Goal: Transaction & Acquisition: Purchase product/service

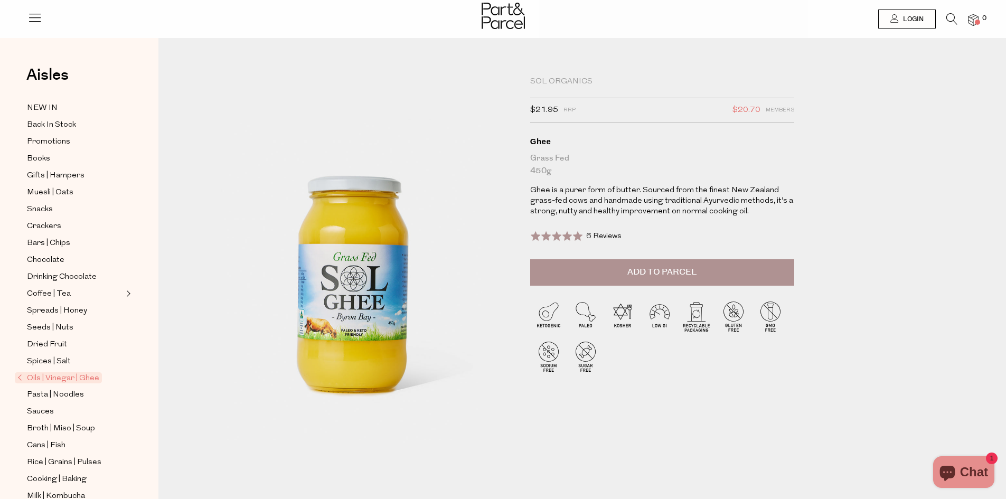
click at [688, 272] on span "Add to Parcel" at bounding box center [661, 272] width 69 height 12
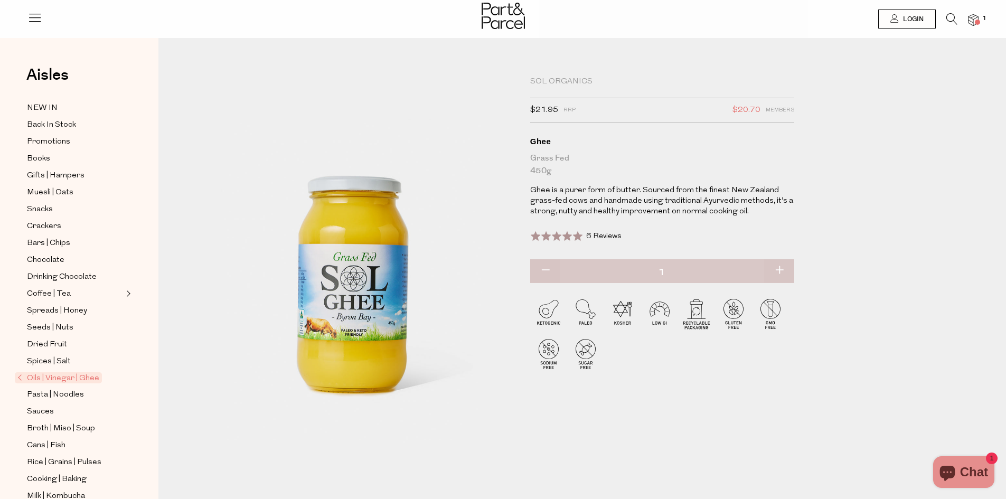
click at [948, 22] on icon at bounding box center [951, 19] width 11 height 12
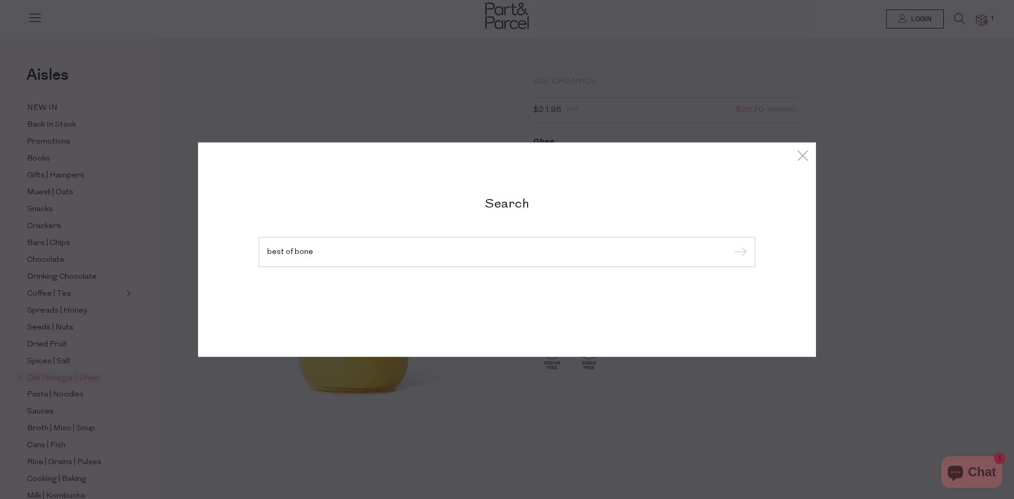
type input "best of bone"
click at [731, 244] on input "submit" at bounding box center [739, 252] width 16 height 16
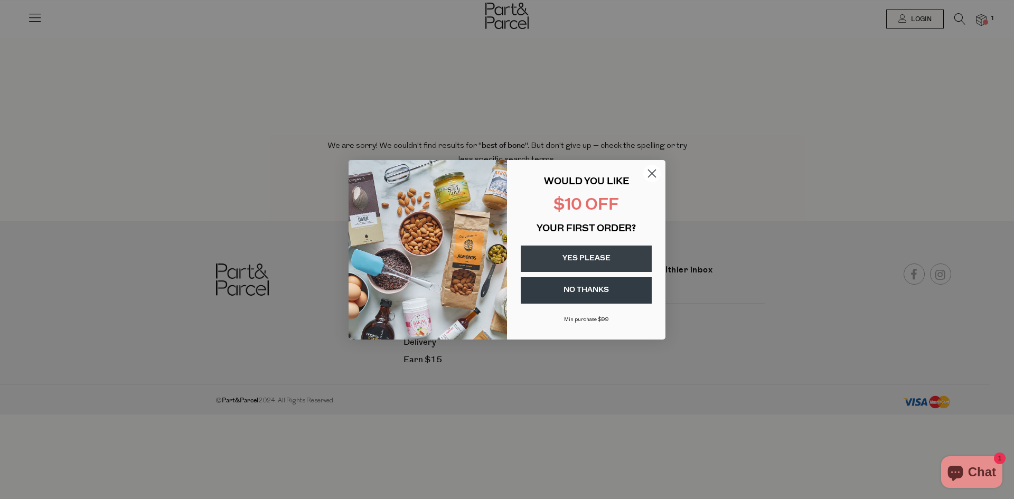
click at [649, 172] on circle "Close dialog" at bounding box center [651, 172] width 17 height 17
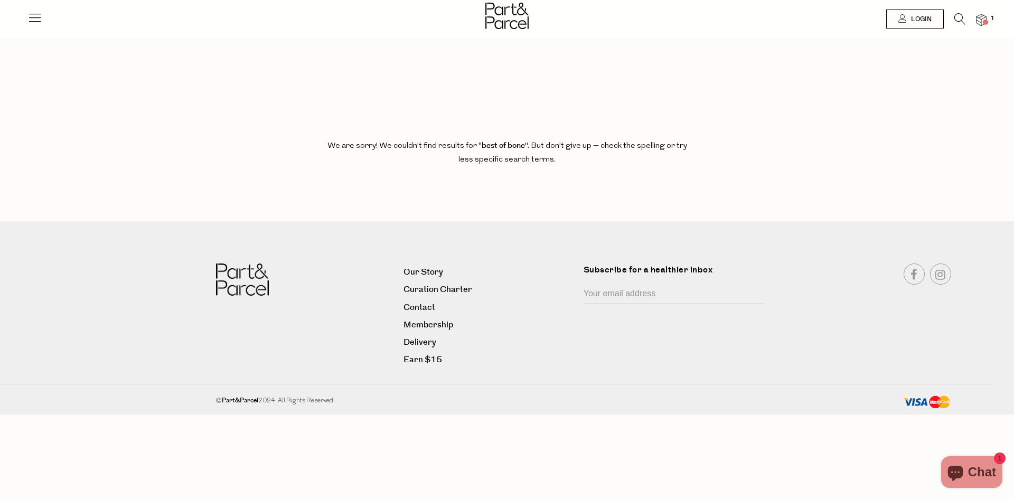
click at [982, 17] on img at bounding box center [981, 20] width 11 height 12
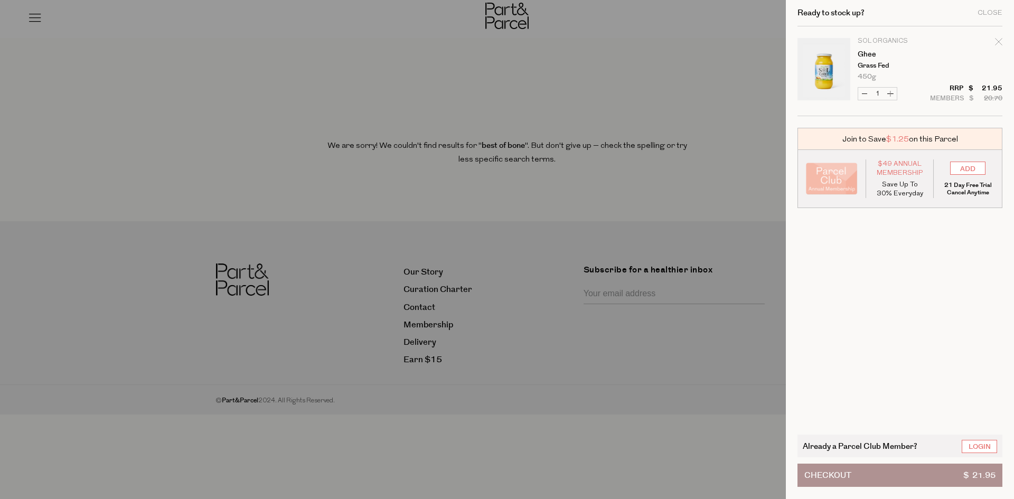
click at [729, 85] on div at bounding box center [507, 249] width 1014 height 499
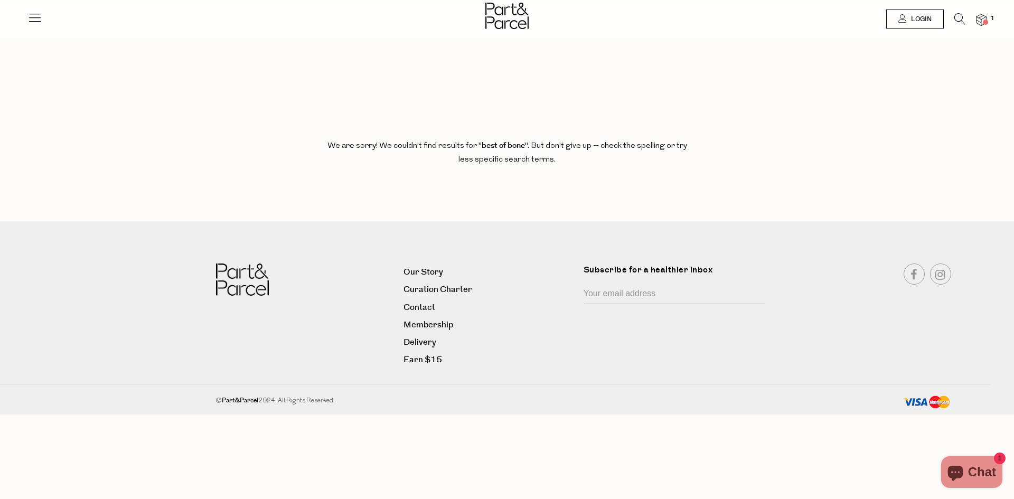
click at [37, 20] on icon at bounding box center [34, 17] width 15 height 15
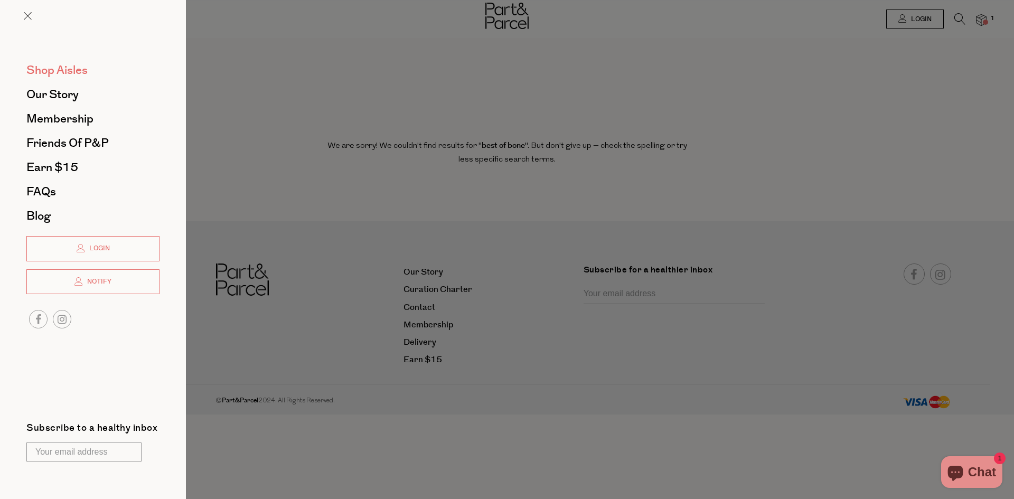
click at [71, 68] on span "Shop Aisles" at bounding box center [56, 70] width 61 height 17
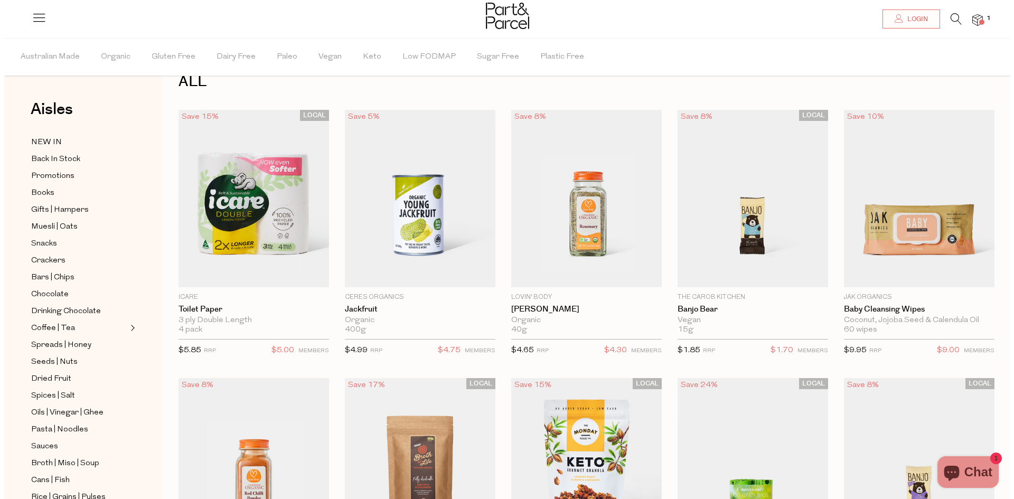
scroll to position [27, 0]
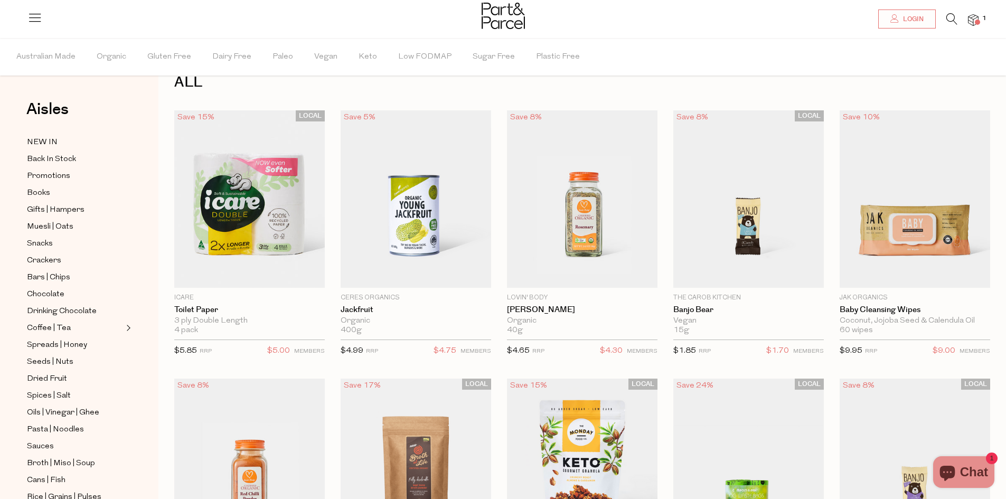
click at [955, 21] on icon at bounding box center [951, 19] width 11 height 12
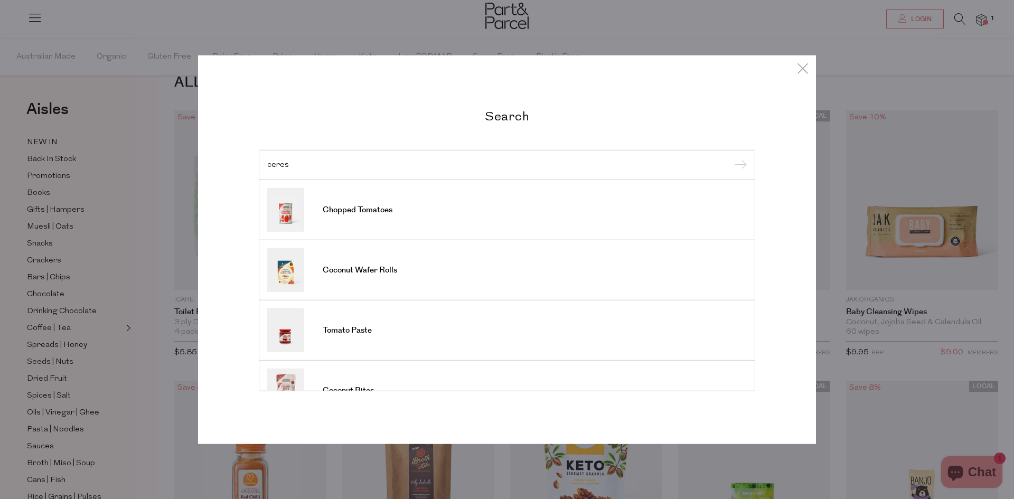
type input "ceres"
click at [731, 157] on input "submit" at bounding box center [739, 165] width 16 height 16
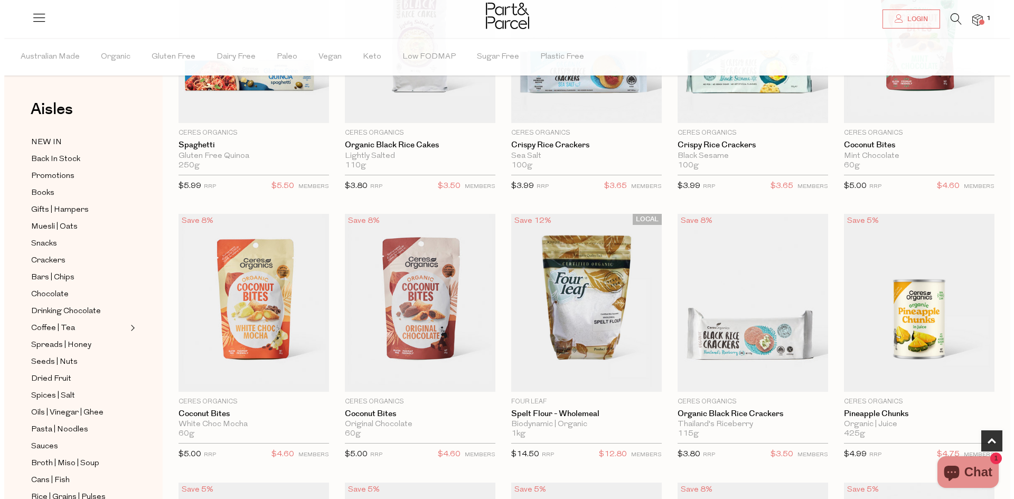
scroll to position [175, 0]
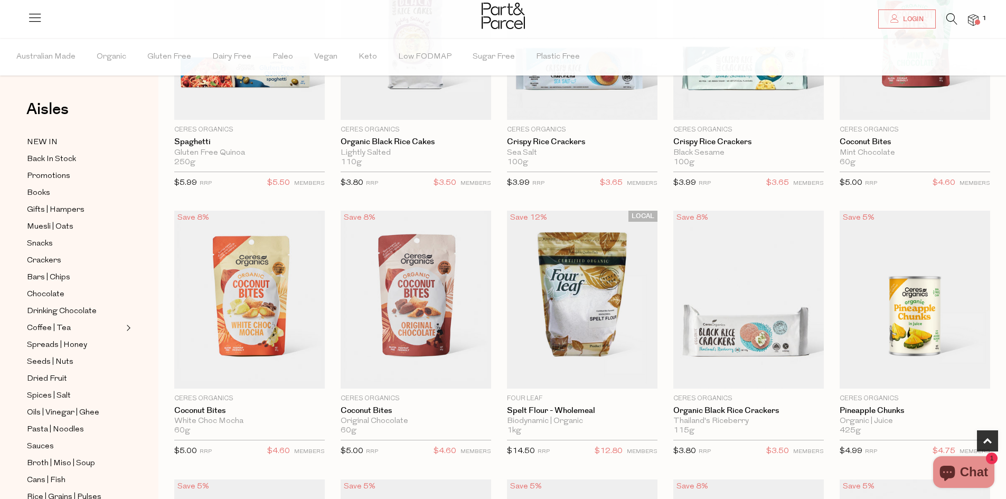
click at [954, 22] on icon at bounding box center [951, 19] width 11 height 12
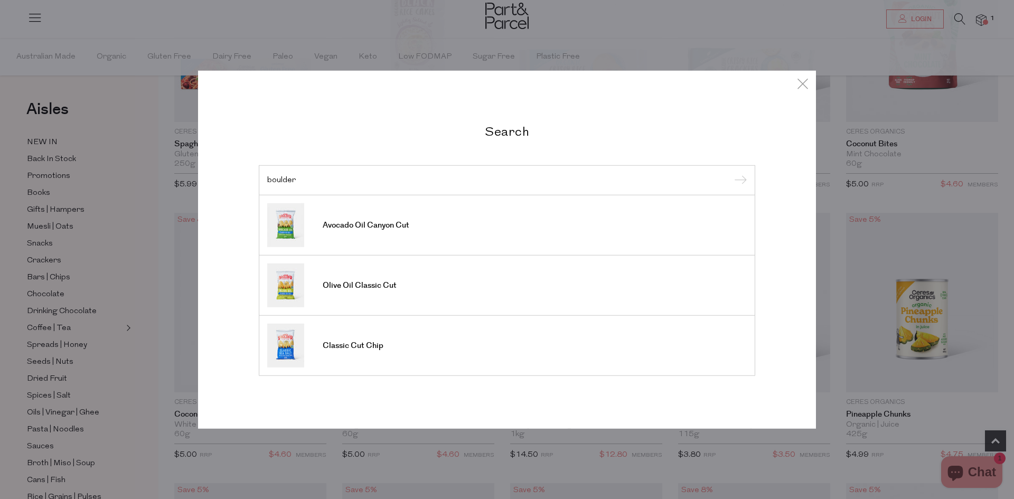
type input "boulder"
click at [731, 173] on input "submit" at bounding box center [739, 181] width 16 height 16
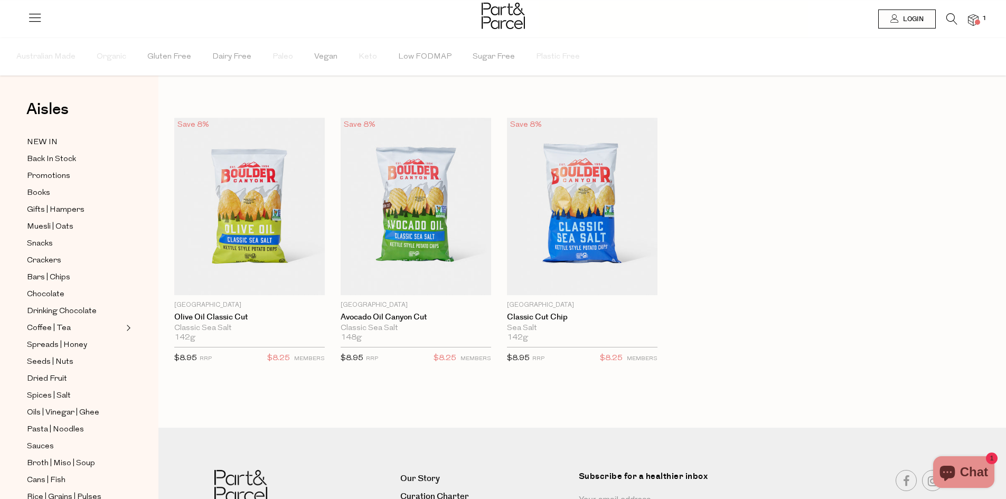
click at [954, 18] on icon at bounding box center [951, 19] width 11 height 12
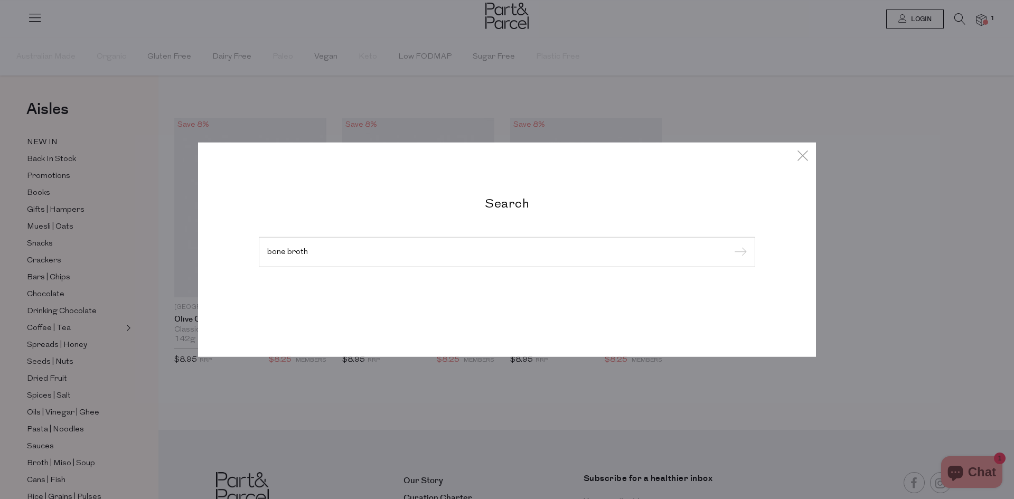
type input "bone broth"
click at [731, 244] on input "submit" at bounding box center [739, 252] width 16 height 16
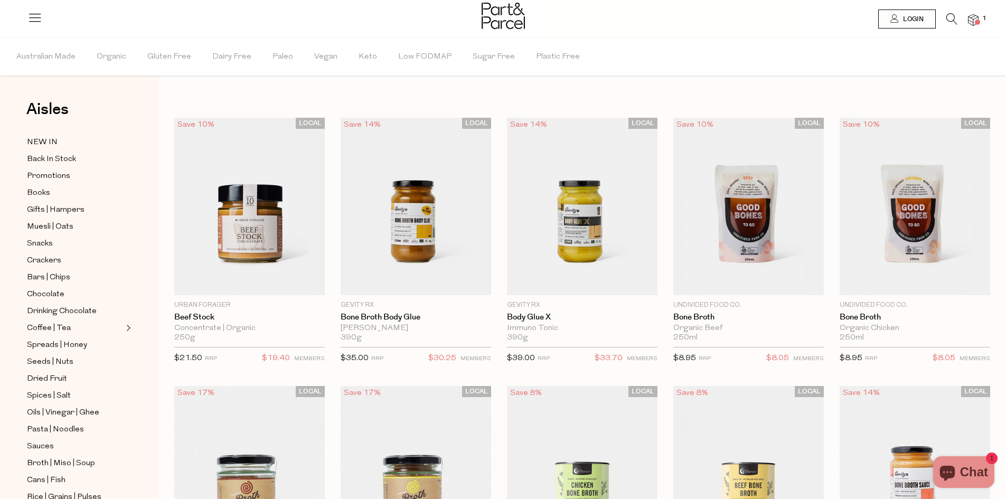
click at [981, 22] on span "1" at bounding box center [984, 19] width 10 height 10
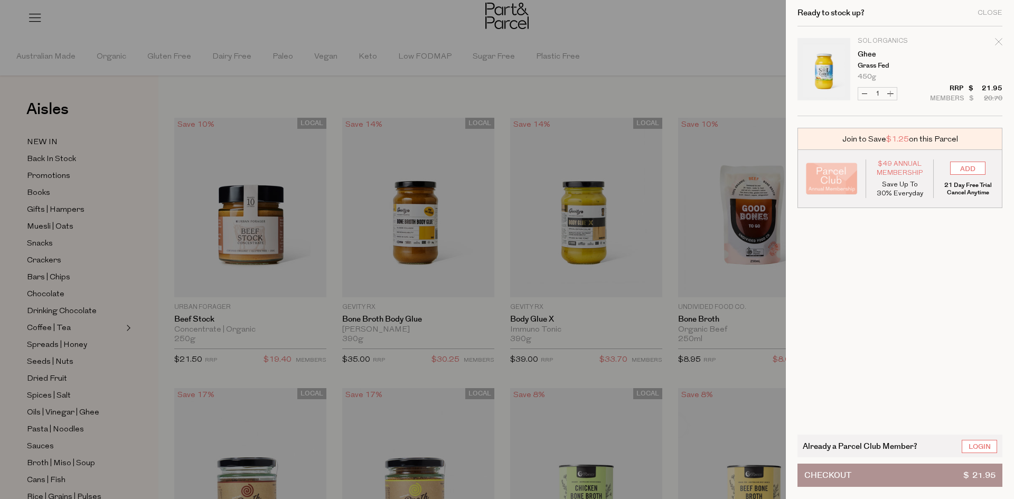
click at [892, 475] on button "Checkout $ 21.95" at bounding box center [899, 474] width 205 height 23
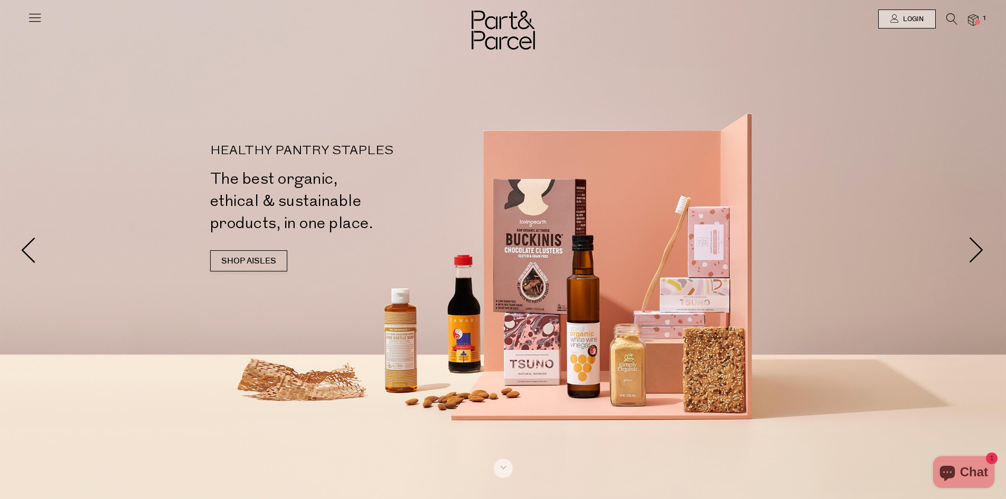
click at [30, 18] on icon at bounding box center [34, 17] width 15 height 15
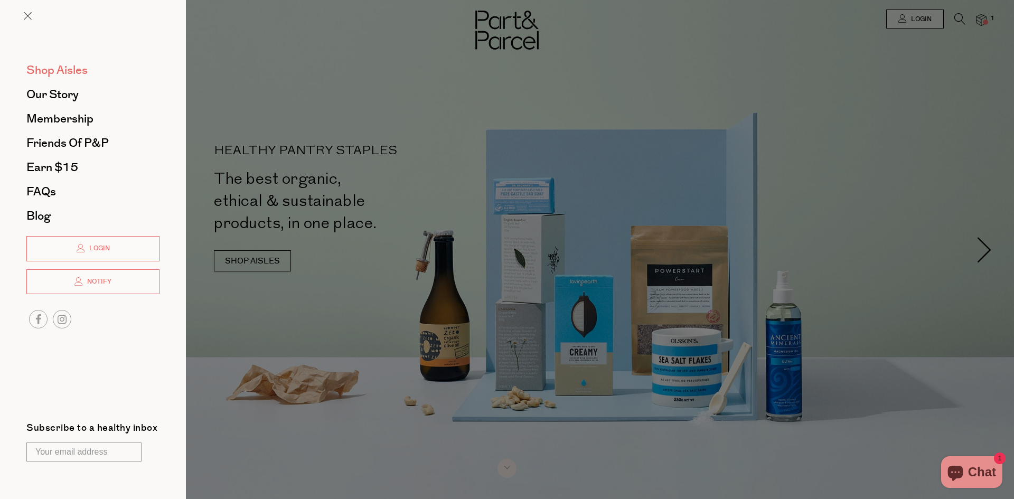
click at [59, 67] on span "Shop Aisles" at bounding box center [56, 70] width 61 height 17
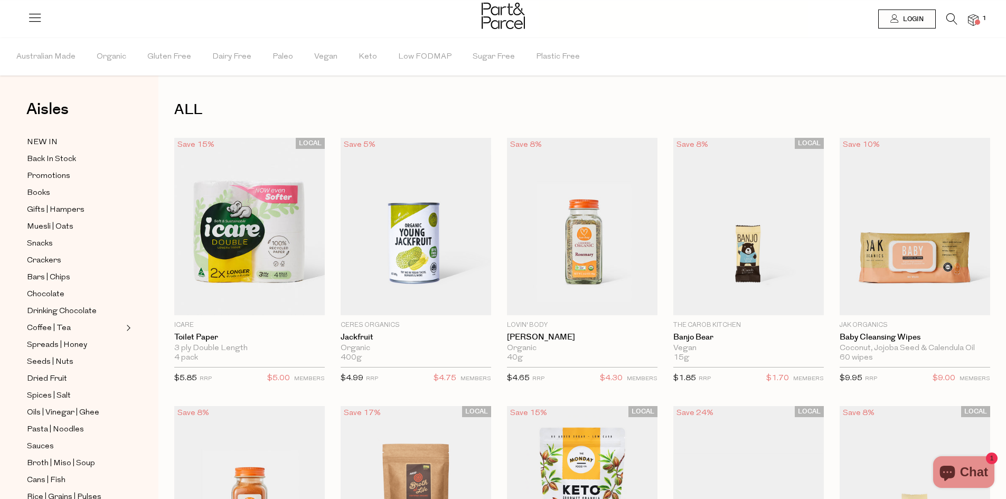
click at [949, 18] on icon at bounding box center [951, 19] width 11 height 12
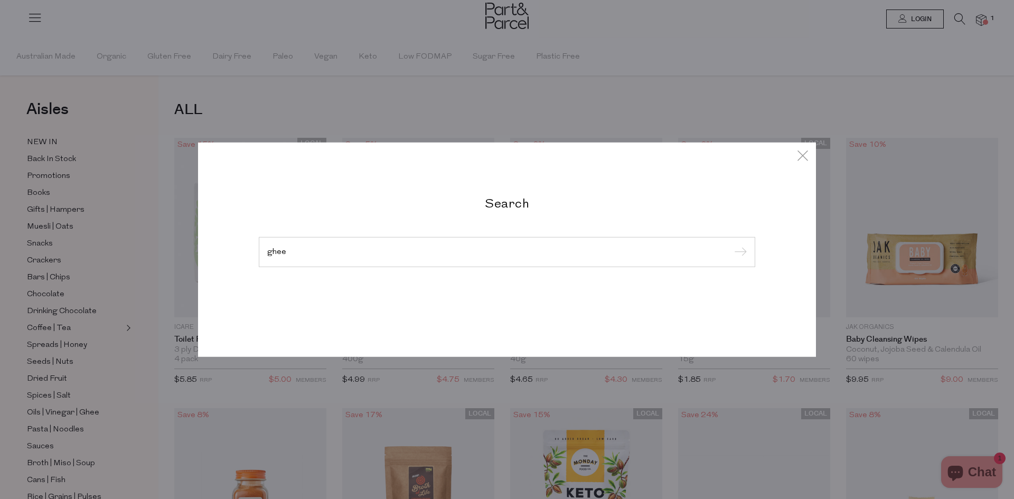
type input "ghee"
click at [731, 244] on input "submit" at bounding box center [739, 252] width 16 height 16
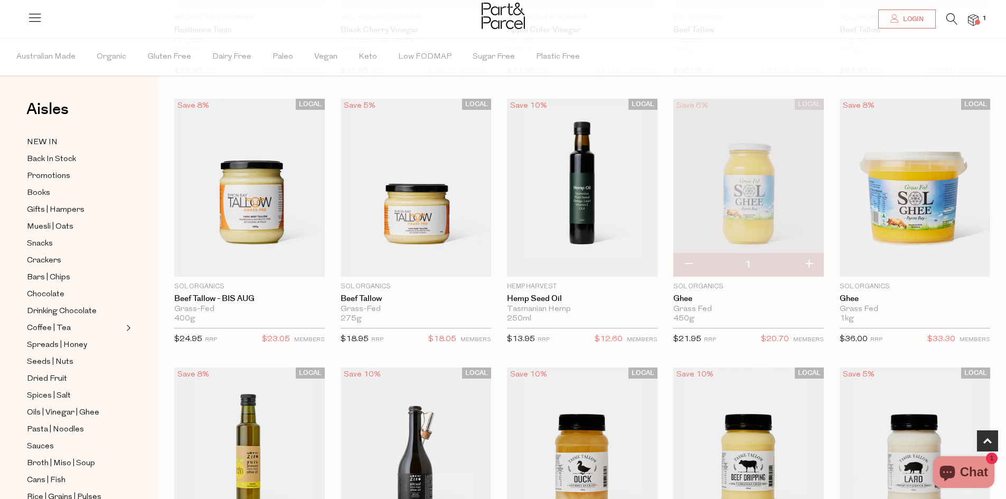
scroll to position [290, 0]
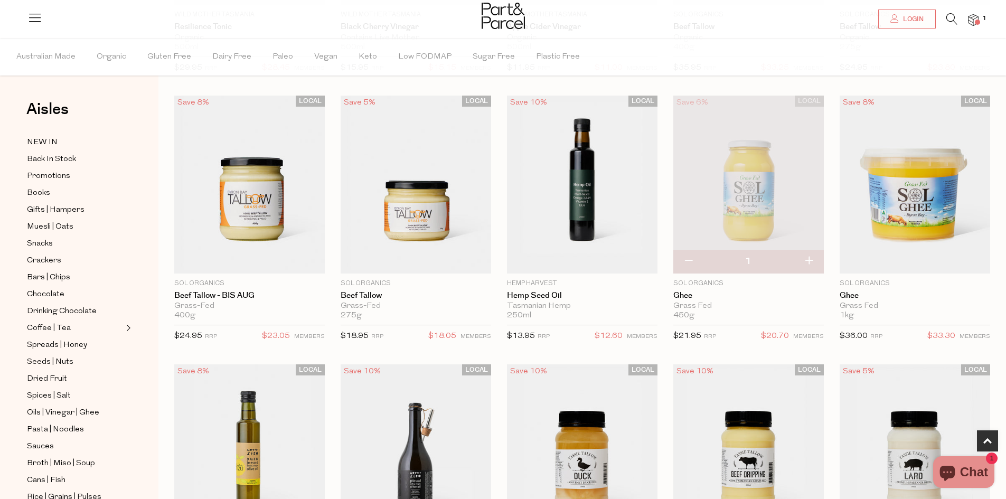
click at [922, 262] on span "Add To Parcel" at bounding box center [914, 267] width 65 height 11
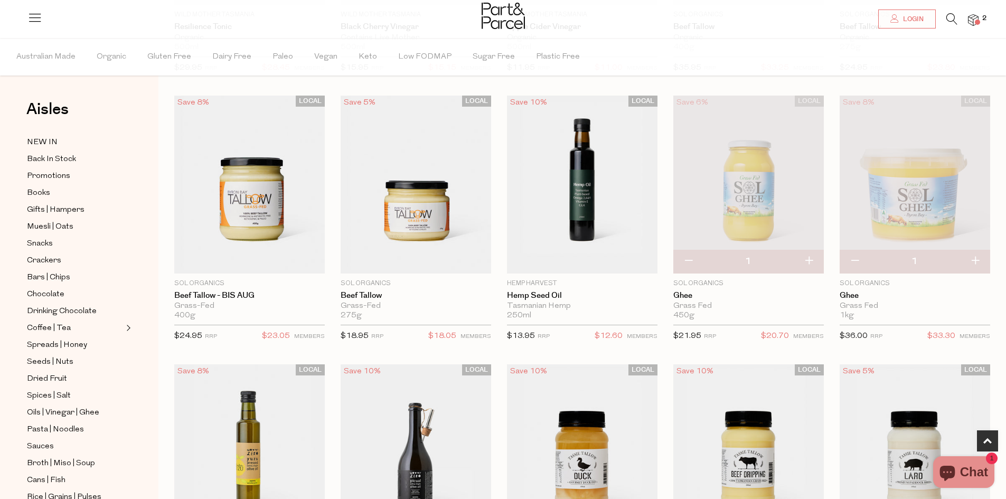
click at [688, 257] on button "button" at bounding box center [688, 261] width 30 height 23
type input "0"
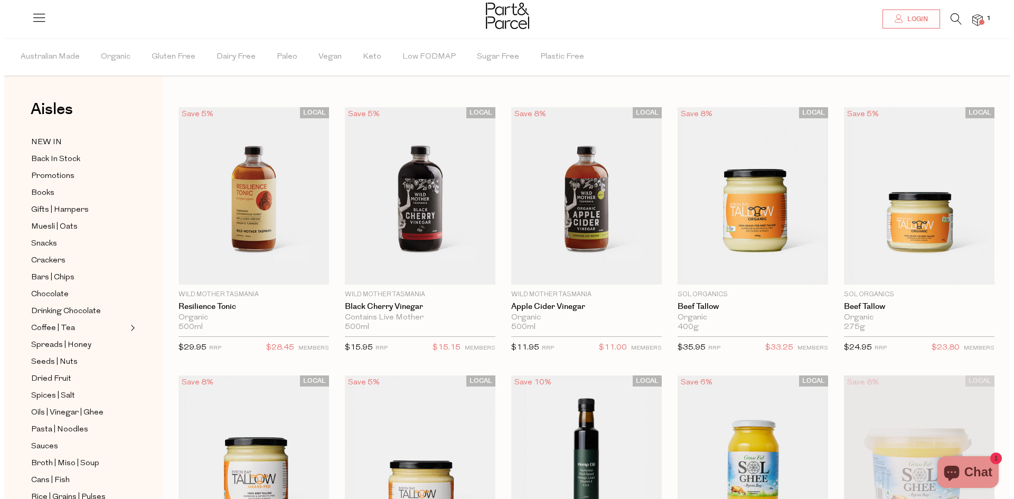
scroll to position [0, 0]
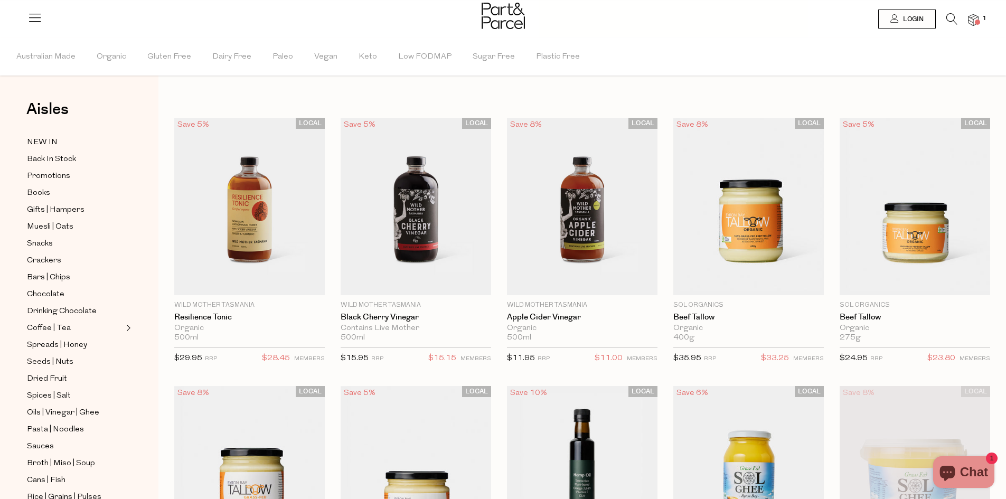
click at [946, 20] on icon at bounding box center [951, 19] width 11 height 12
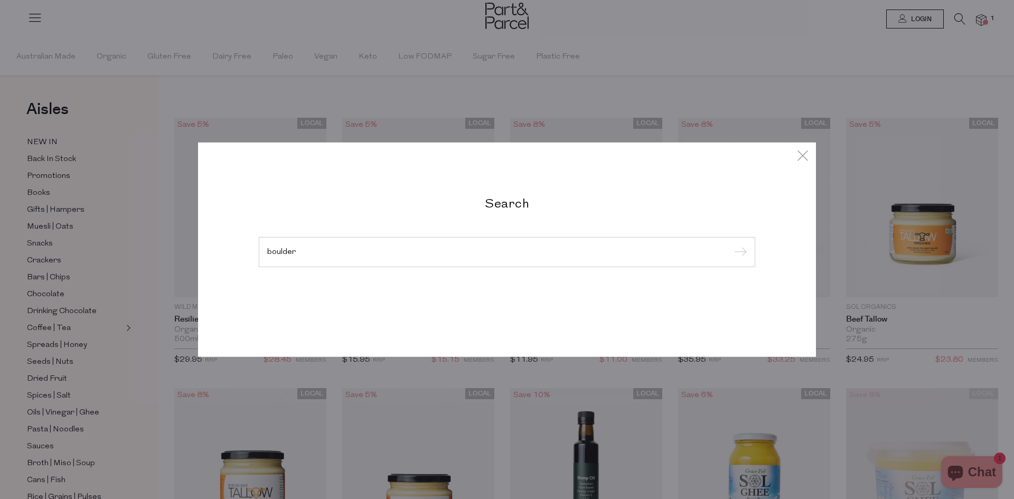
type input "boulder"
click at [731, 244] on input "submit" at bounding box center [739, 252] width 16 height 16
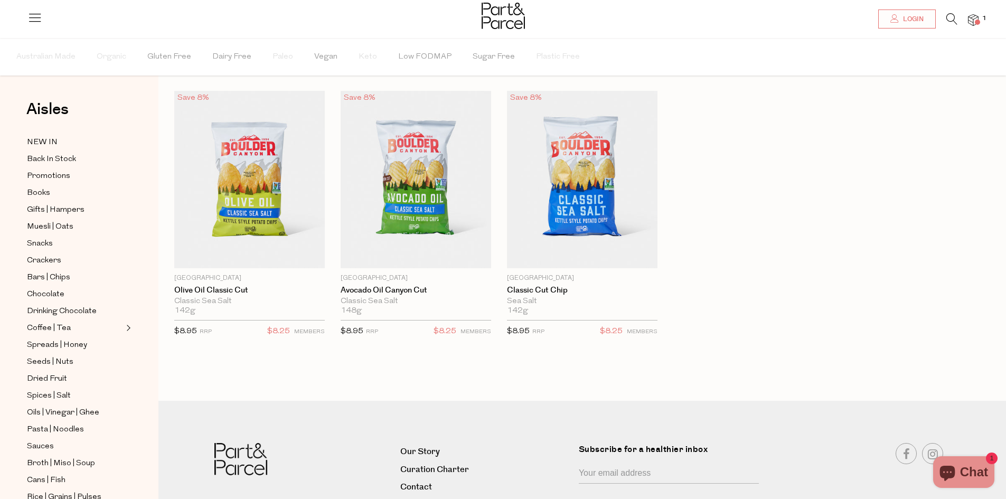
scroll to position [33, 0]
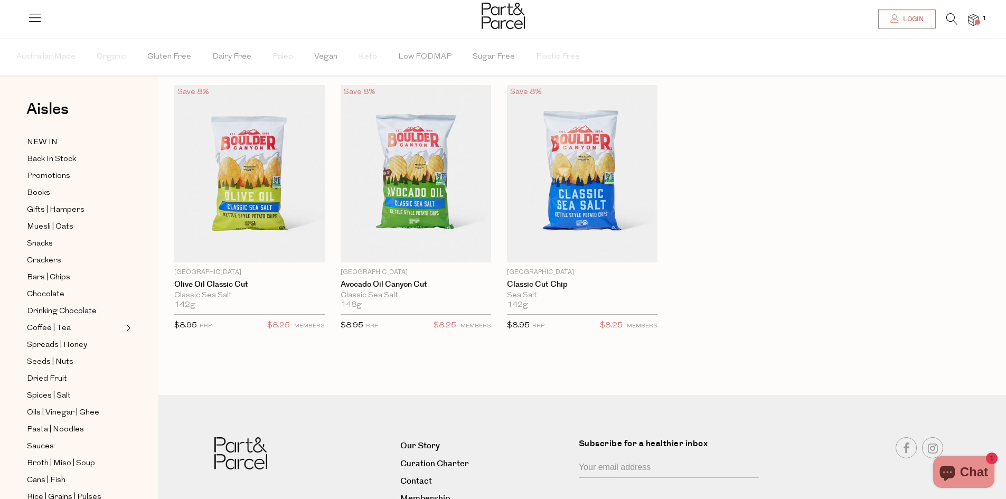
click at [429, 174] on span "Add To Parcel" at bounding box center [415, 168] width 65 height 11
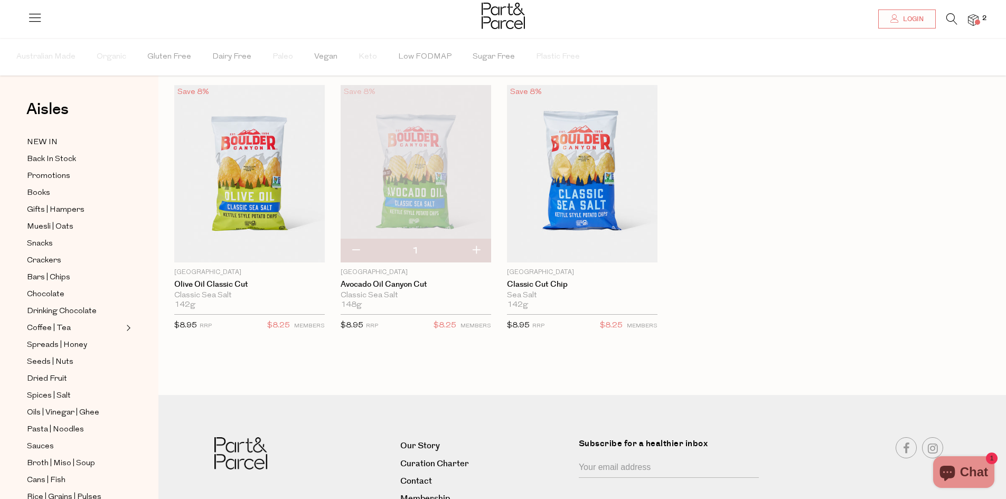
click at [355, 245] on button "button" at bounding box center [355, 250] width 30 height 23
type input "0"
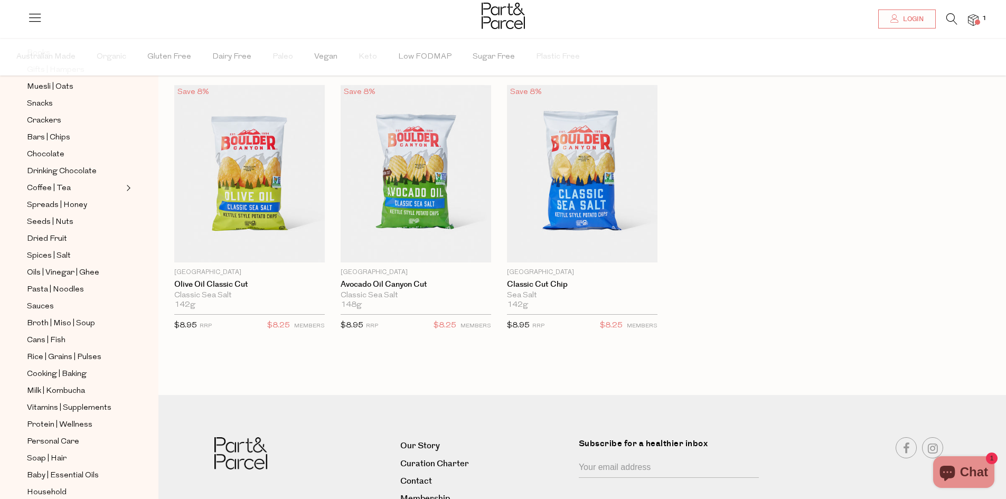
scroll to position [203, 0]
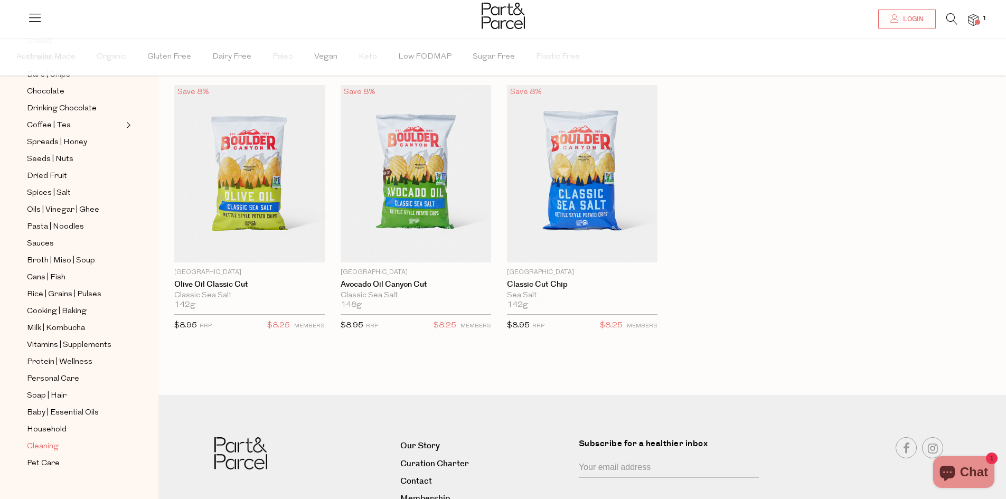
click at [40, 440] on span "Cleaning" at bounding box center [43, 446] width 32 height 13
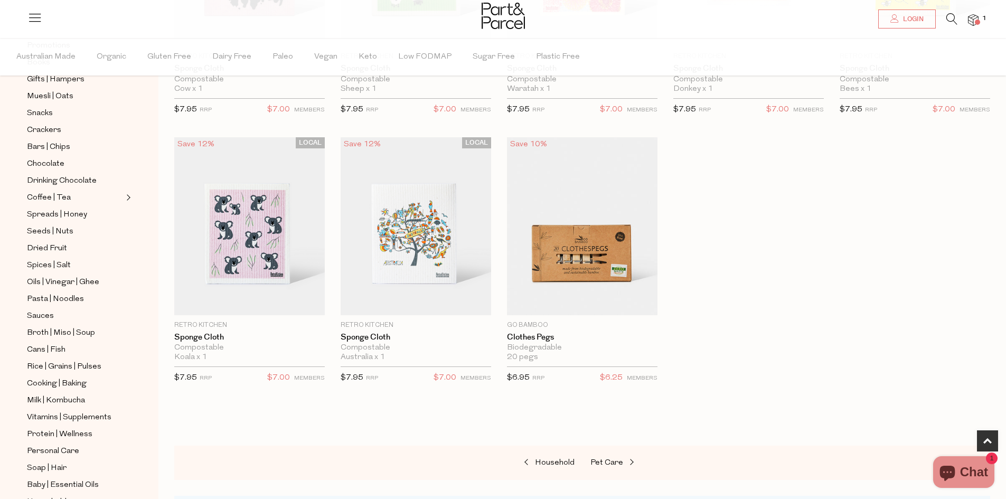
scroll to position [146, 0]
click at [55, 480] on span "Household" at bounding box center [47, 486] width 40 height 13
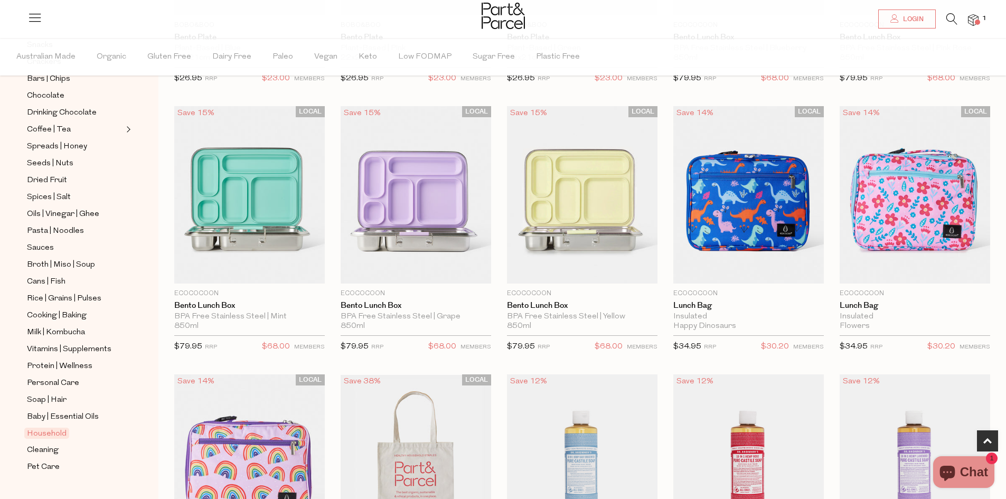
scroll to position [203, 0]
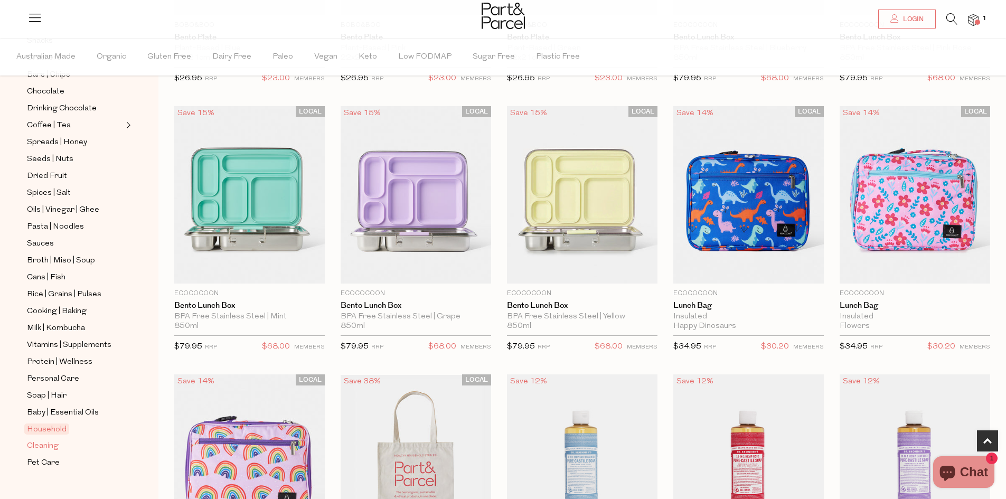
click at [53, 440] on span "Cleaning" at bounding box center [43, 446] width 32 height 13
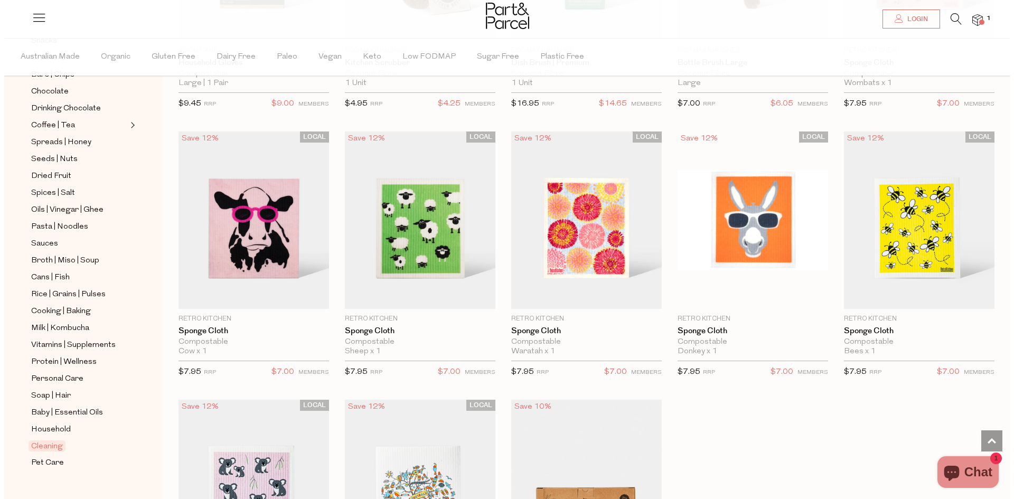
scroll to position [273, 0]
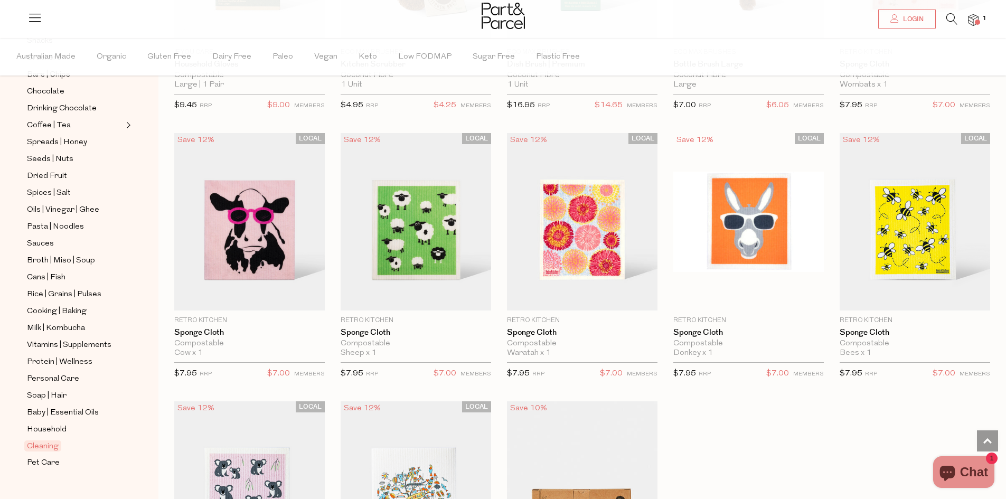
click at [954, 19] on icon at bounding box center [951, 19] width 11 height 12
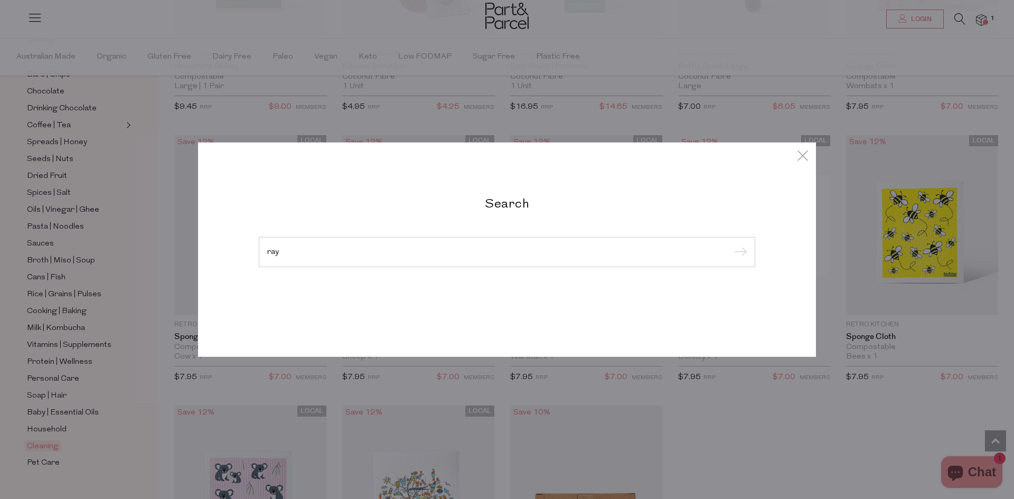
type input "ray"
click at [731, 244] on input "submit" at bounding box center [739, 252] width 16 height 16
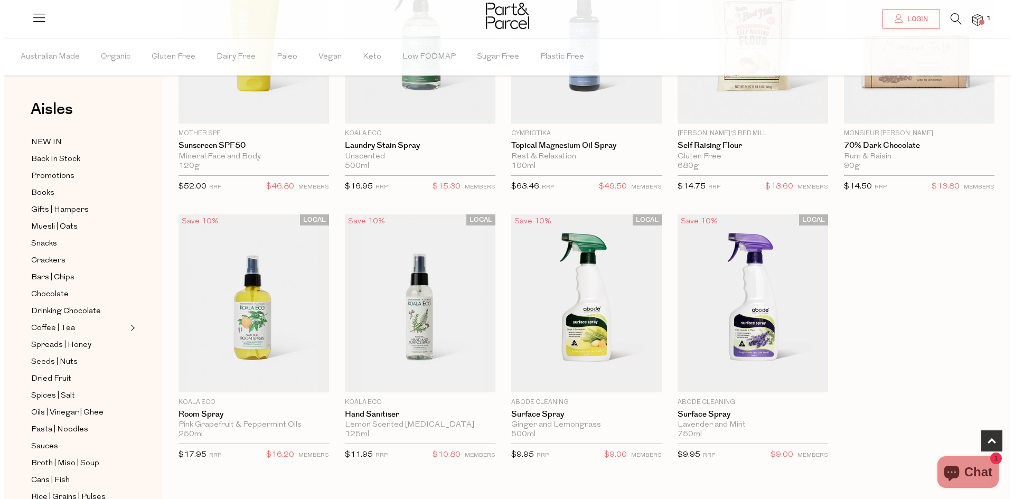
scroll to position [171, 0]
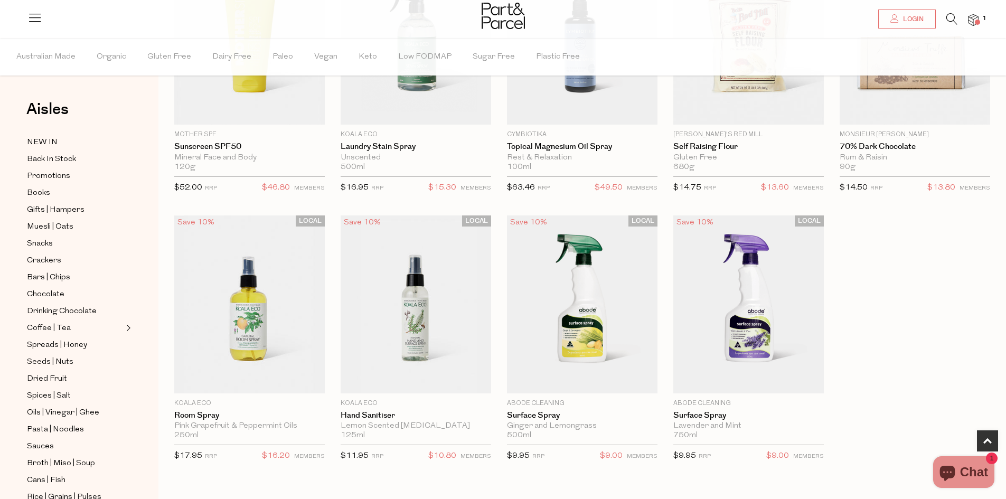
click at [949, 25] on link at bounding box center [951, 21] width 11 height 11
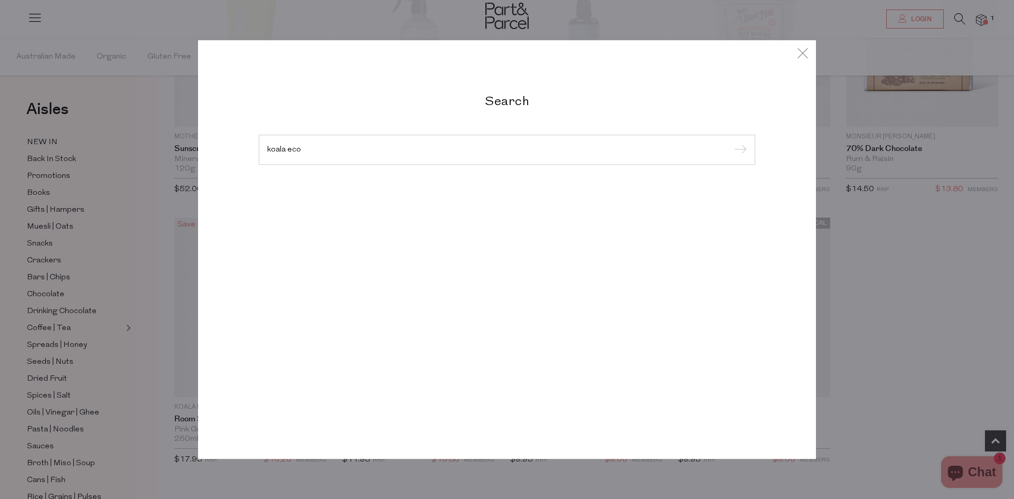
type input "koala eco"
click at [731, 143] on input "submit" at bounding box center [739, 151] width 16 height 16
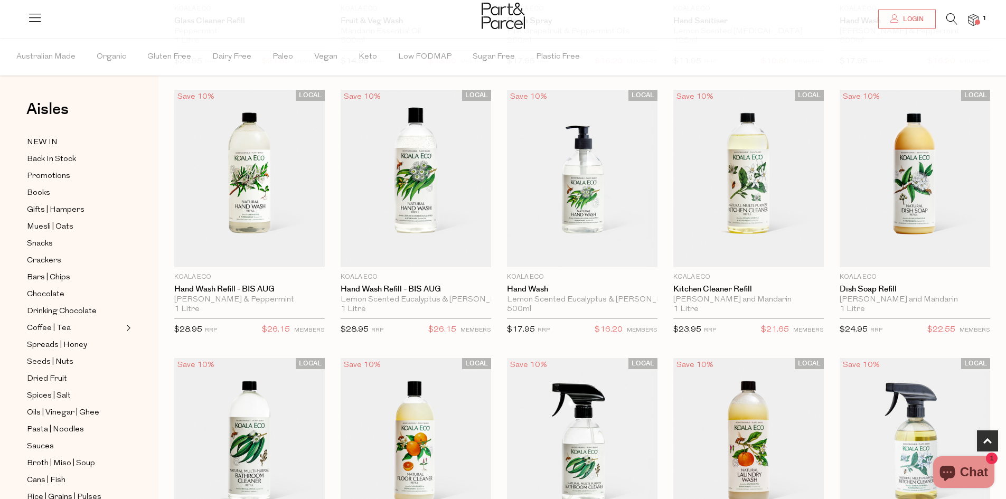
scroll to position [566, 0]
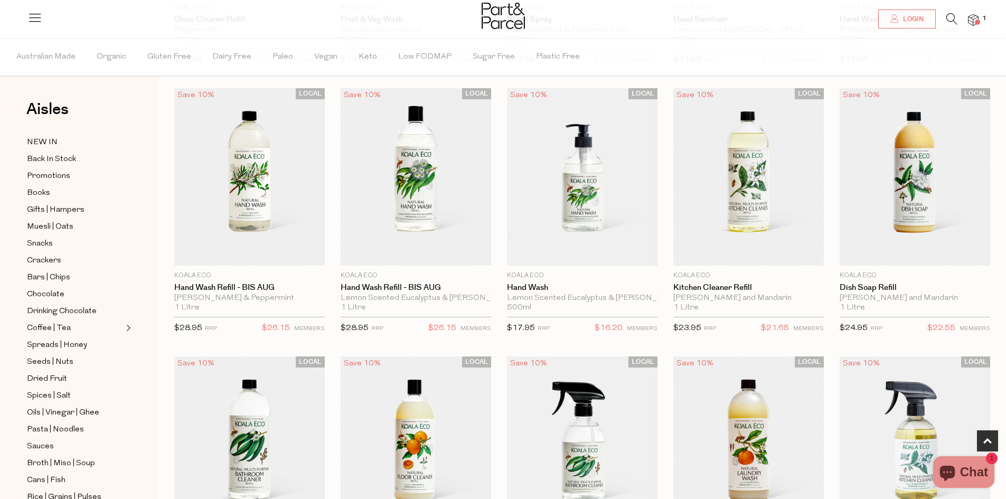
click at [755, 255] on span "Add To Parcel" at bounding box center [748, 259] width 65 height 11
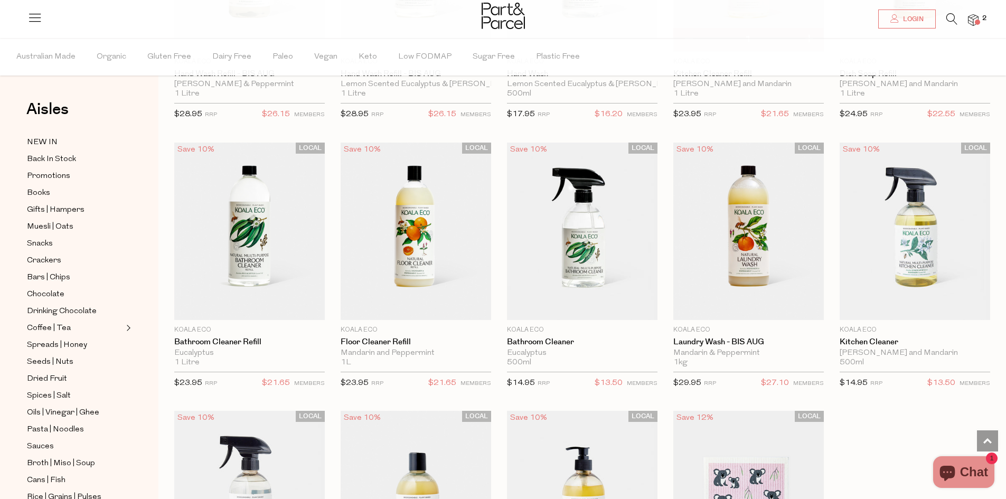
scroll to position [790, 0]
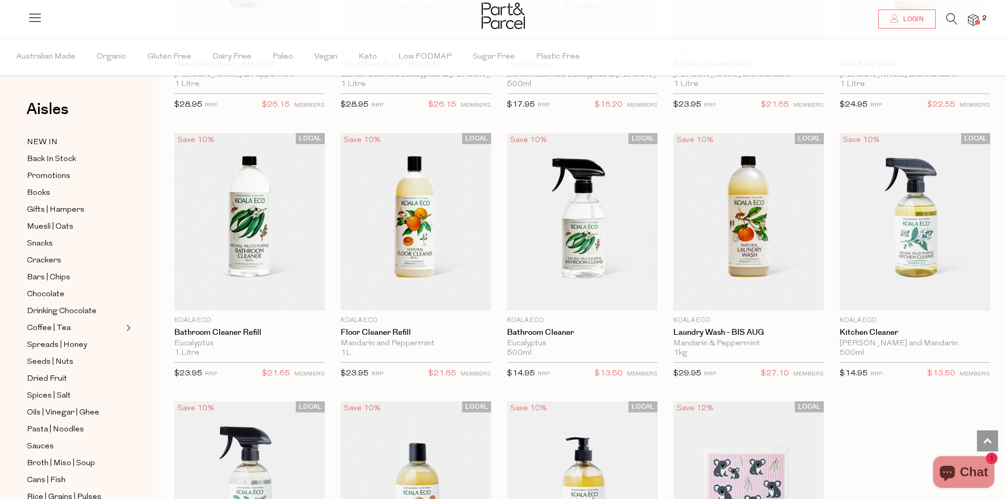
click at [405, 299] on span "Add To Parcel" at bounding box center [415, 304] width 65 height 11
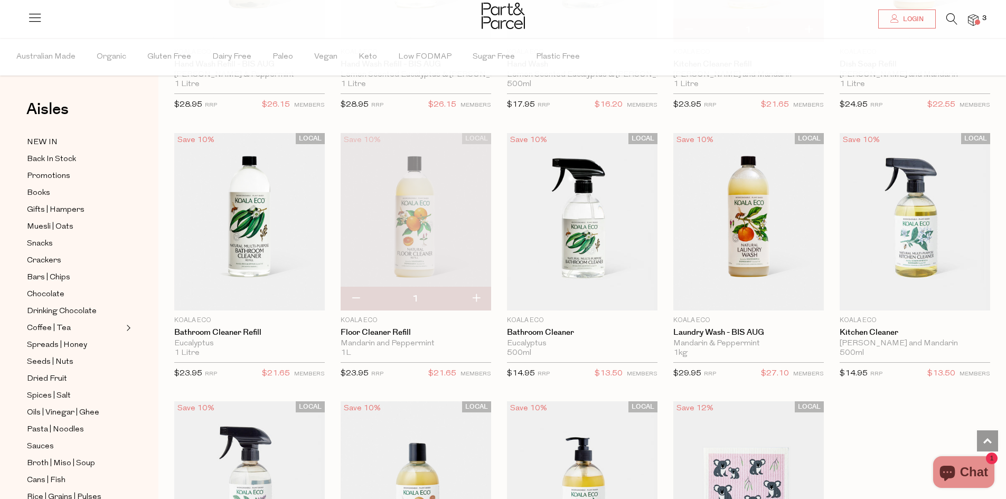
click at [950, 18] on icon at bounding box center [951, 19] width 11 height 12
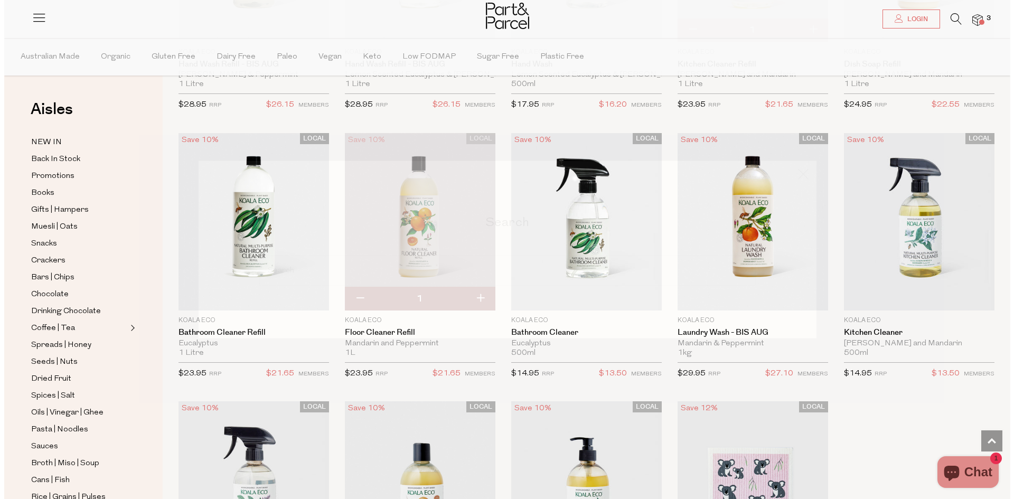
scroll to position [793, 0]
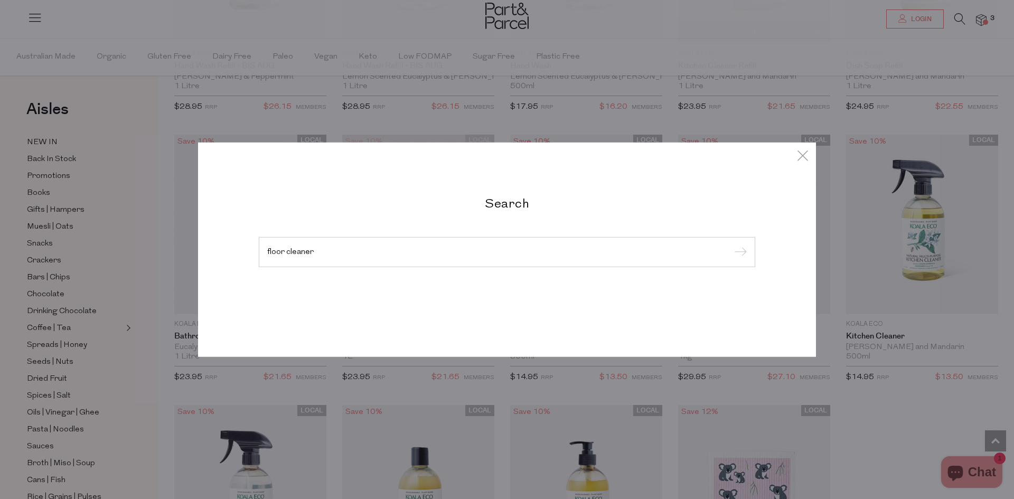
type input "floor cleaner"
click at [731, 244] on input "submit" at bounding box center [739, 252] width 16 height 16
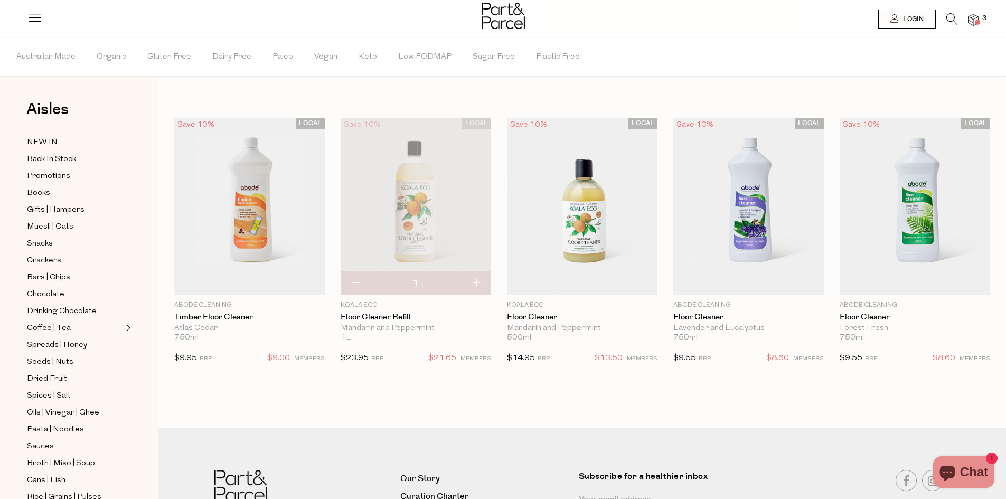
click at [244, 277] on span "Add To Parcel" at bounding box center [249, 288] width 144 height 23
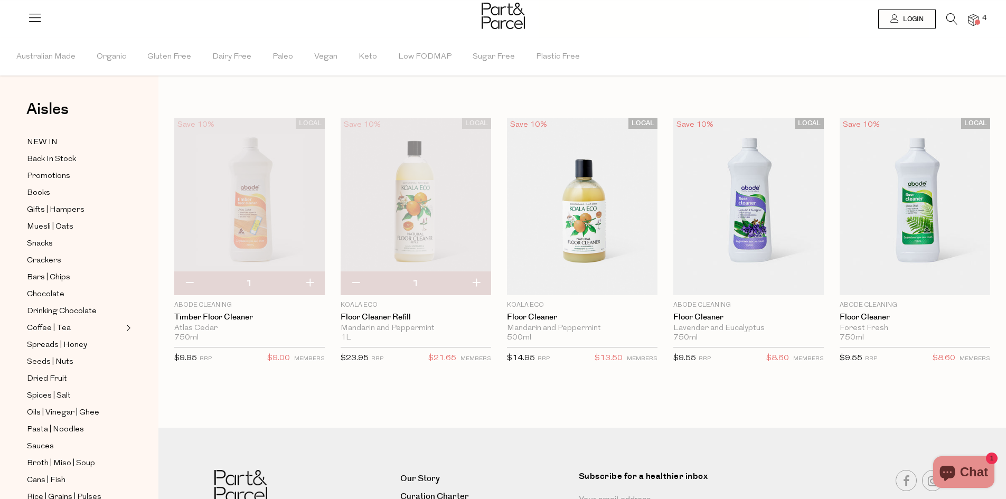
click at [242, 205] on img at bounding box center [249, 206] width 150 height 177
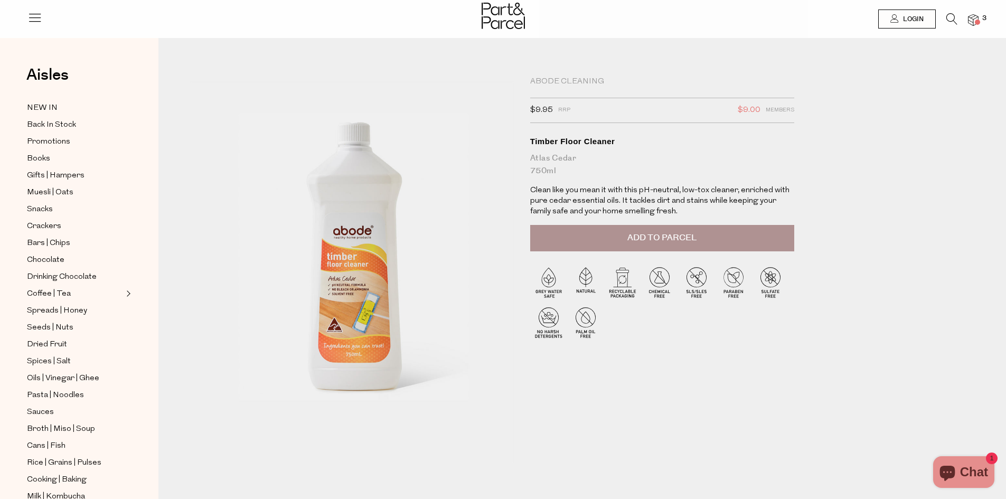
click at [951, 20] on icon at bounding box center [951, 19] width 11 height 12
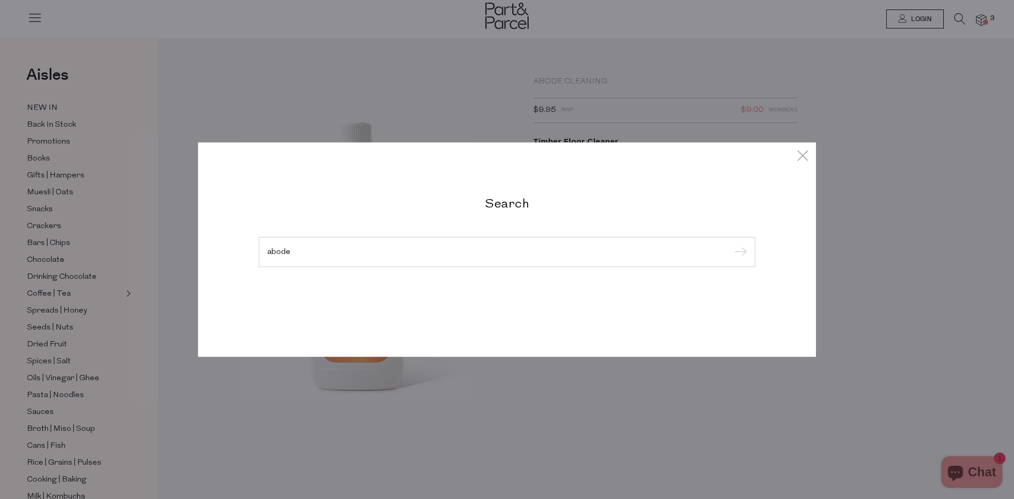
type input "abode"
click at [731, 244] on input "submit" at bounding box center [739, 252] width 16 height 16
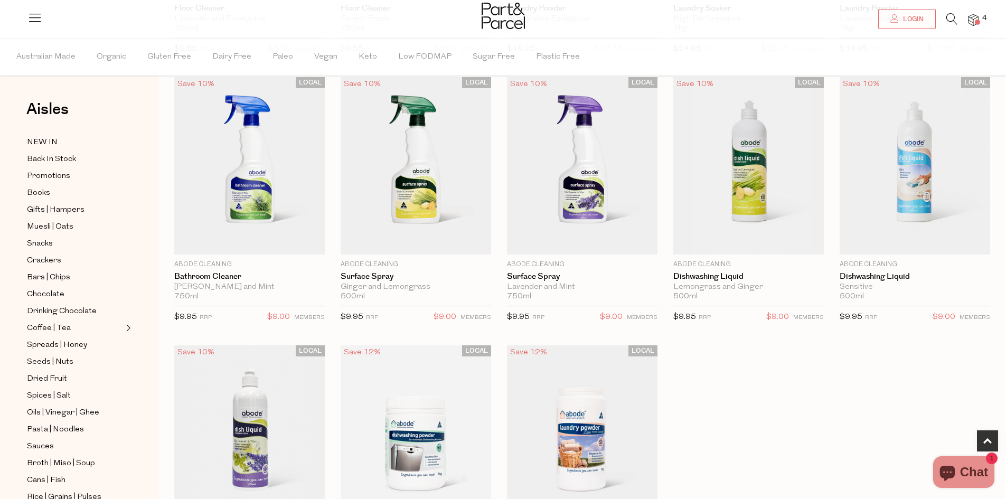
scroll to position [590, 0]
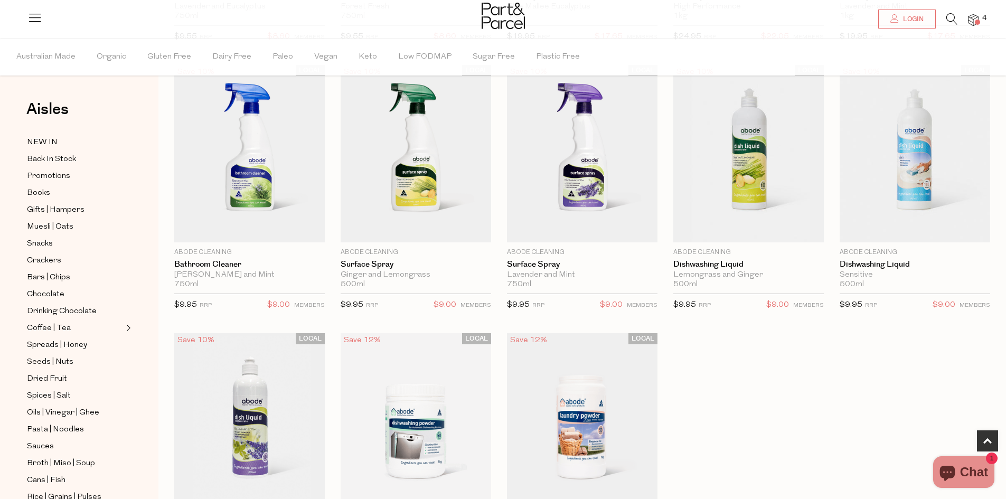
click at [980, 19] on span "4" at bounding box center [984, 19] width 10 height 10
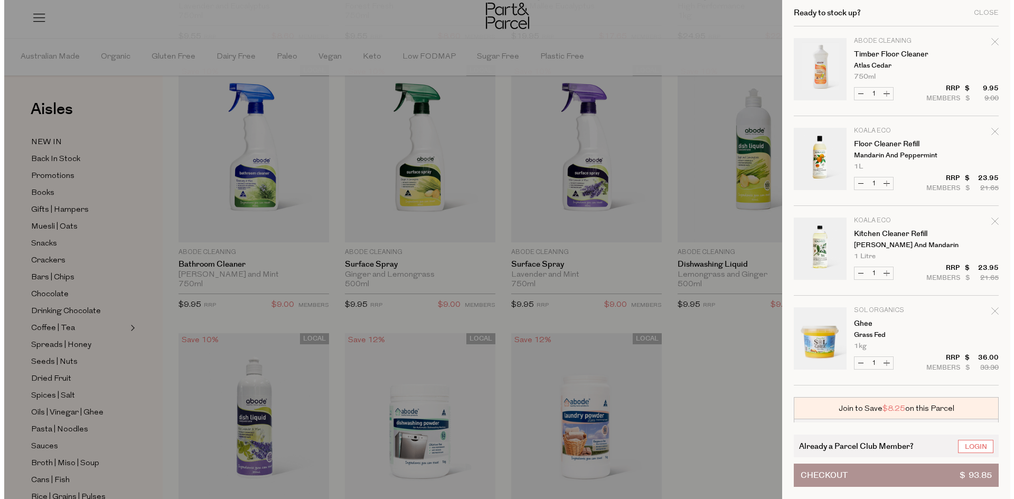
scroll to position [593, 0]
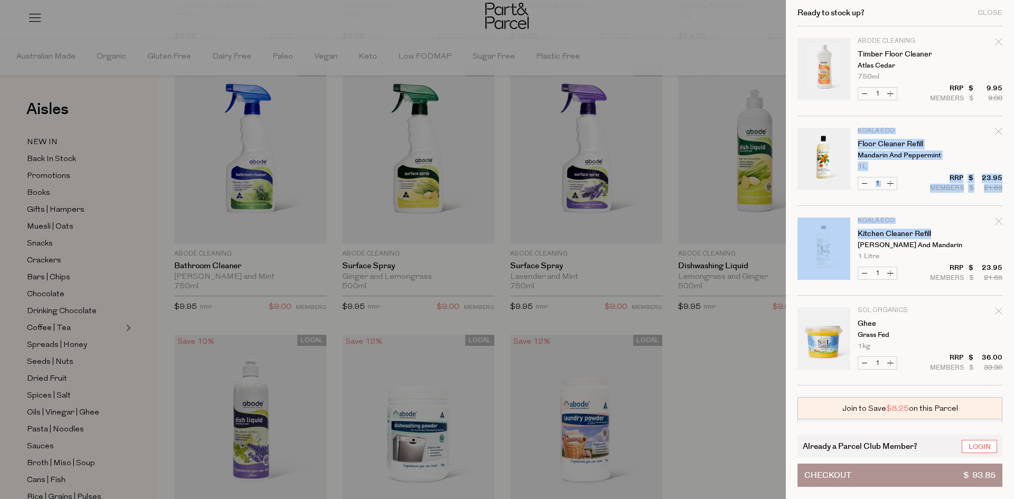
drag, startPoint x: 999, startPoint y: 132, endPoint x: 991, endPoint y: 232, distance: 100.0
click at [991, 232] on tbody "Abode Cleaning Timber Floor Cleaner Atlas Cedar 750ml Only 8 Available 1 $ $ 9.…" at bounding box center [899, 205] width 205 height 359
click at [999, 126] on tbody "Abode Cleaning Timber Floor Cleaner Atlas Cedar 750ml Only 8 Available 1 $ $ 9.…" at bounding box center [899, 205] width 205 height 359
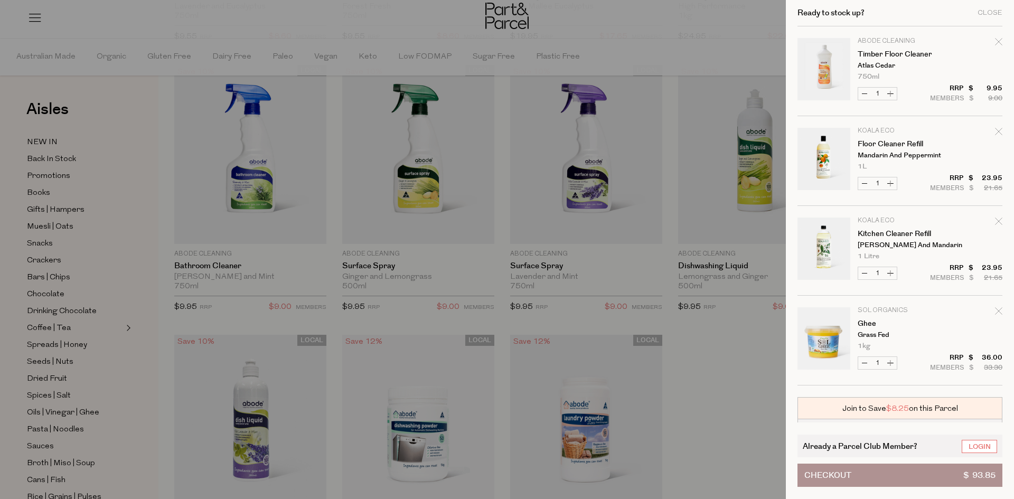
click at [996, 133] on icon "Remove Floor Cleaner Refill" at bounding box center [998, 131] width 7 height 7
type input "Add Membership"
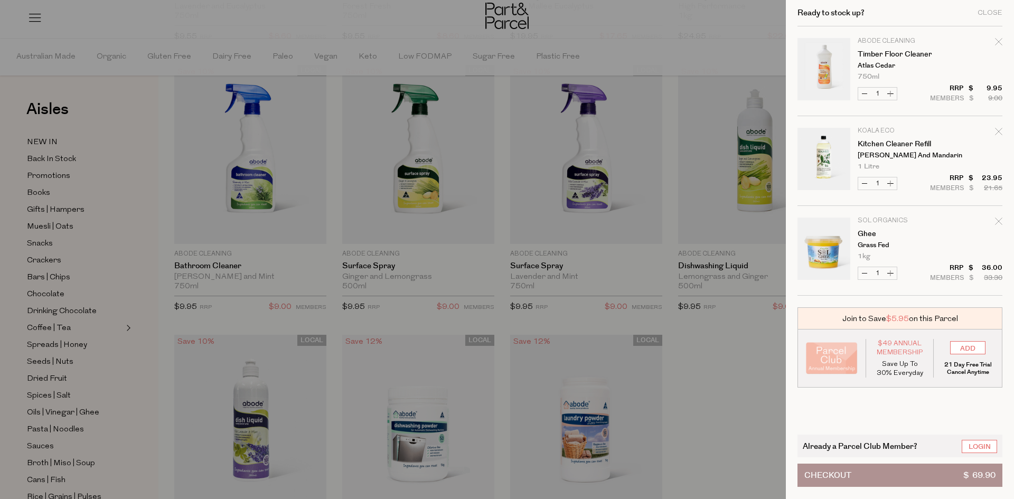
click at [998, 127] on div "Remove Kitchen Cleaner Refill" at bounding box center [998, 133] width 7 height 14
type input "Add Membership"
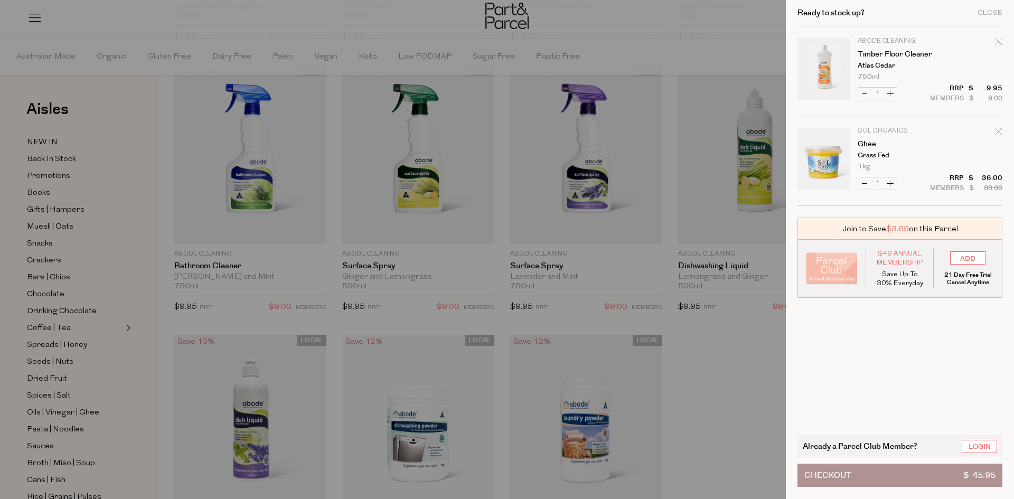
click at [432, 264] on div at bounding box center [507, 249] width 1014 height 499
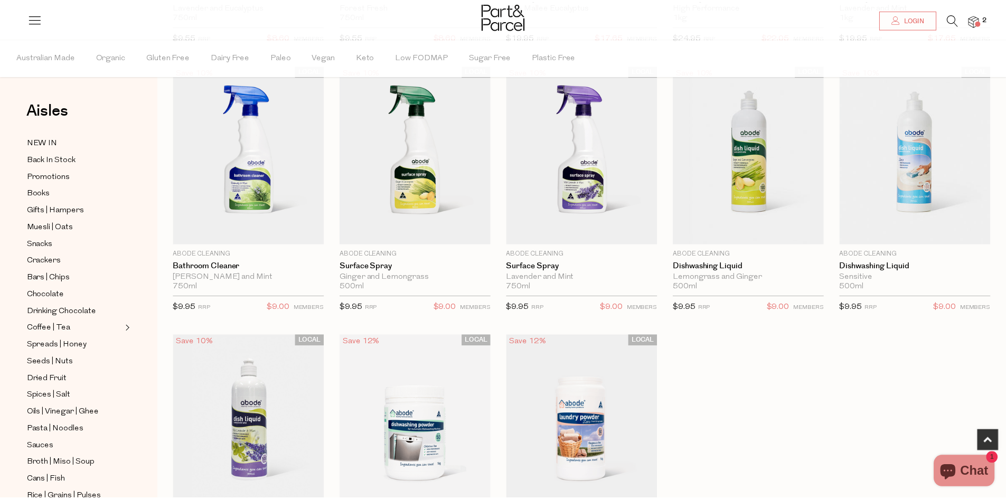
scroll to position [590, 0]
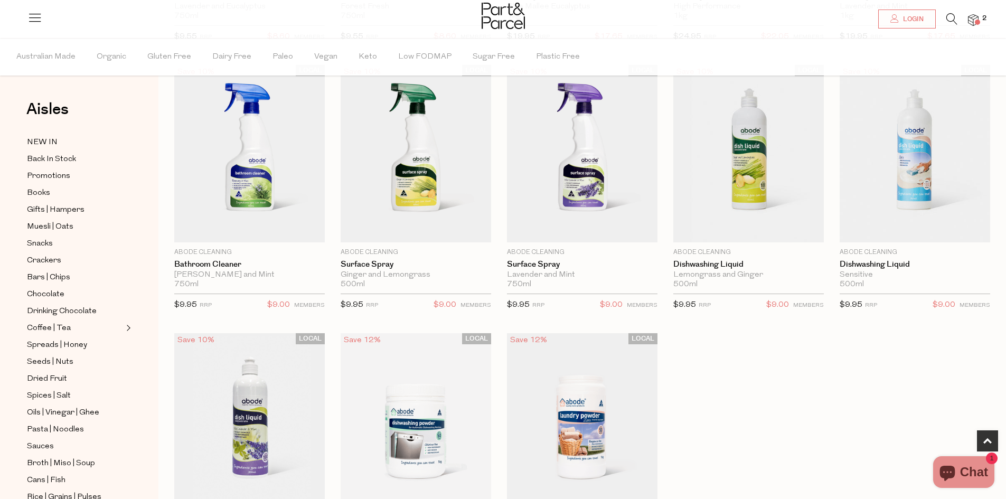
click at [973, 17] on img at bounding box center [973, 20] width 11 height 12
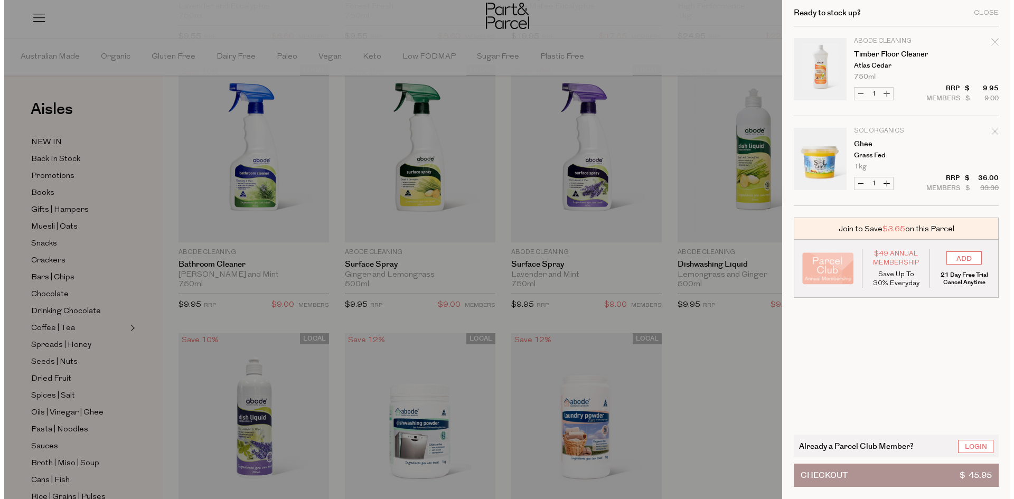
scroll to position [593, 0]
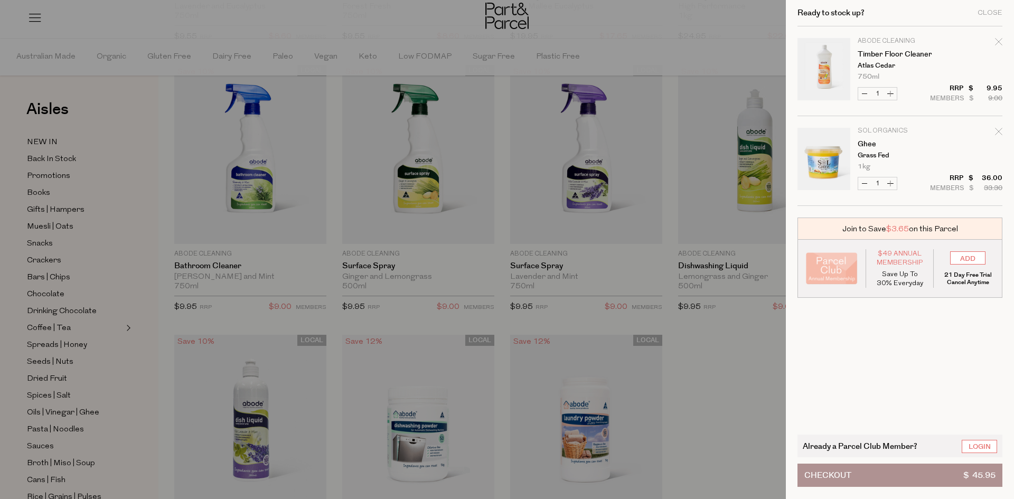
click at [995, 44] on icon "Remove Timber Floor Cleaner" at bounding box center [998, 41] width 7 height 7
type input "Add Membership"
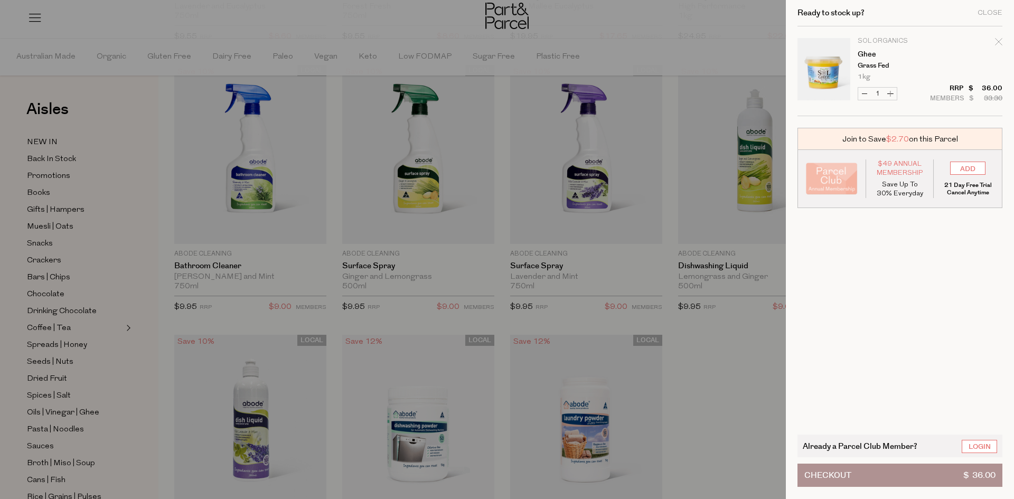
click at [499, 52] on div at bounding box center [507, 249] width 1014 height 499
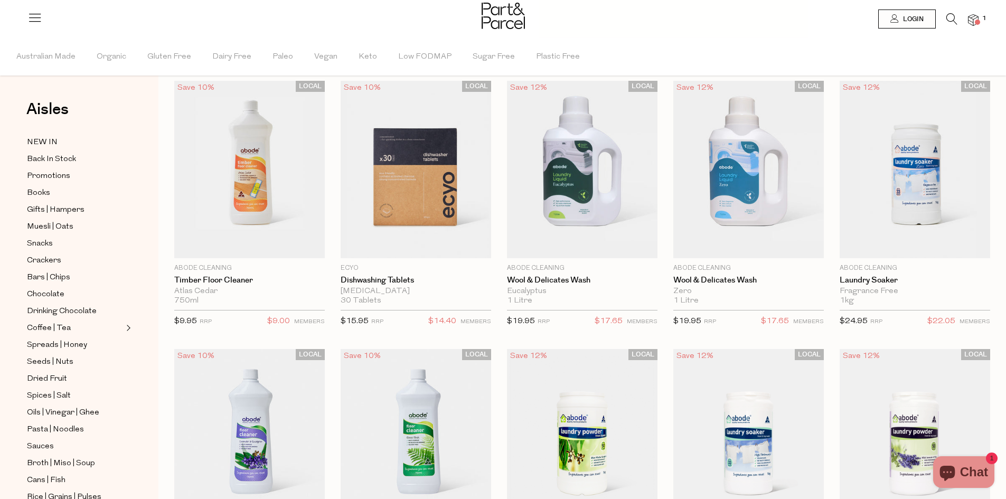
scroll to position [0, 0]
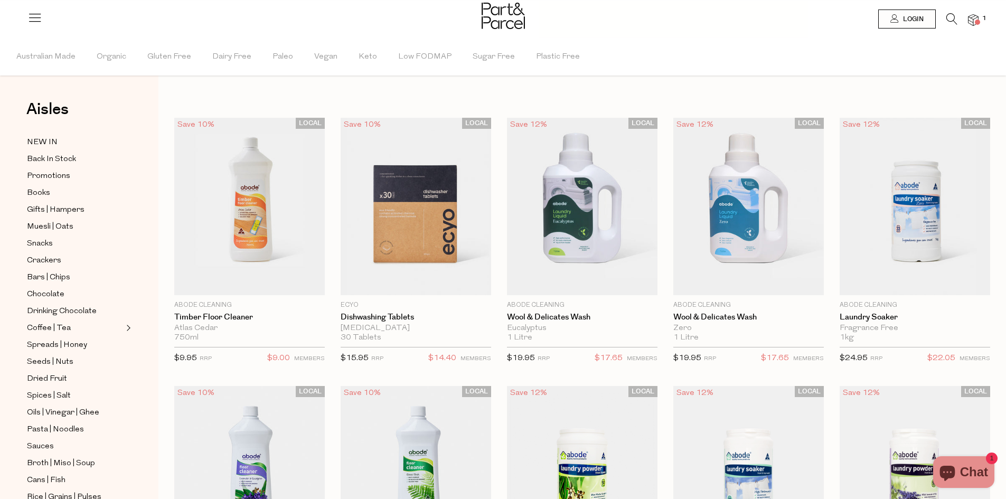
click at [506, 20] on img at bounding box center [502, 16] width 43 height 26
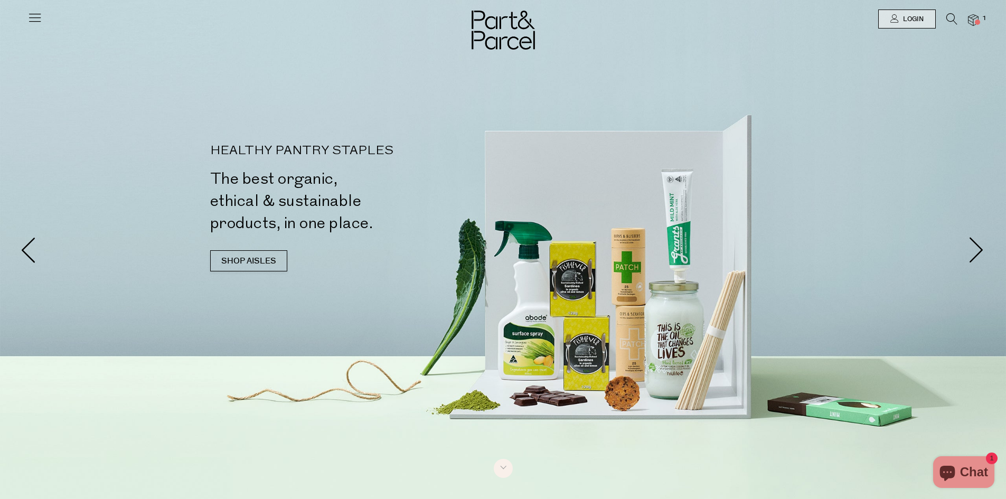
click at [27, 14] on div at bounding box center [503, 19] width 1006 height 38
click at [37, 16] on icon at bounding box center [34, 17] width 15 height 15
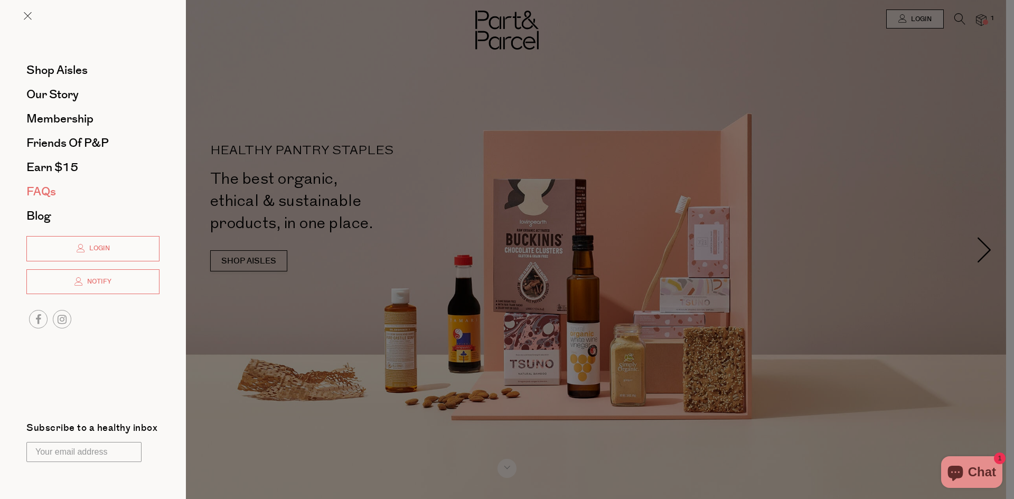
click at [45, 191] on span "FAQs" at bounding box center [41, 191] width 30 height 17
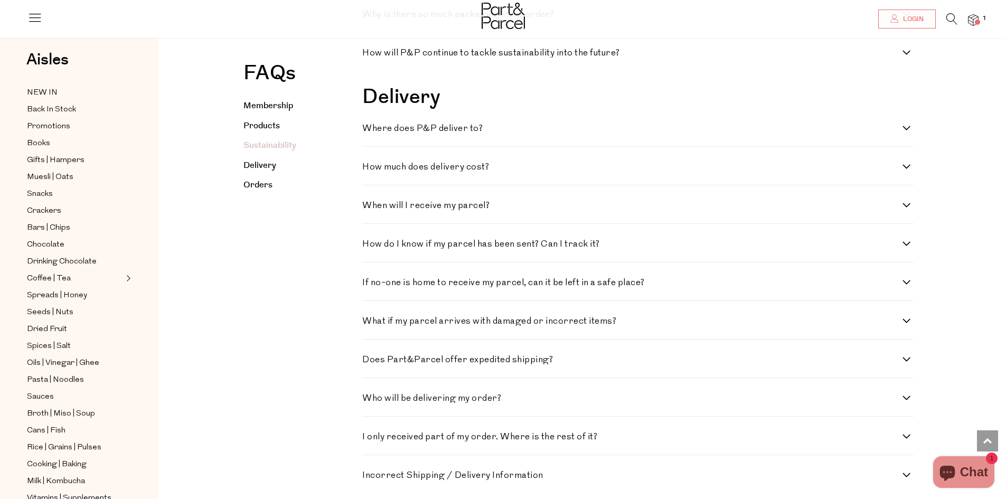
scroll to position [1299, 0]
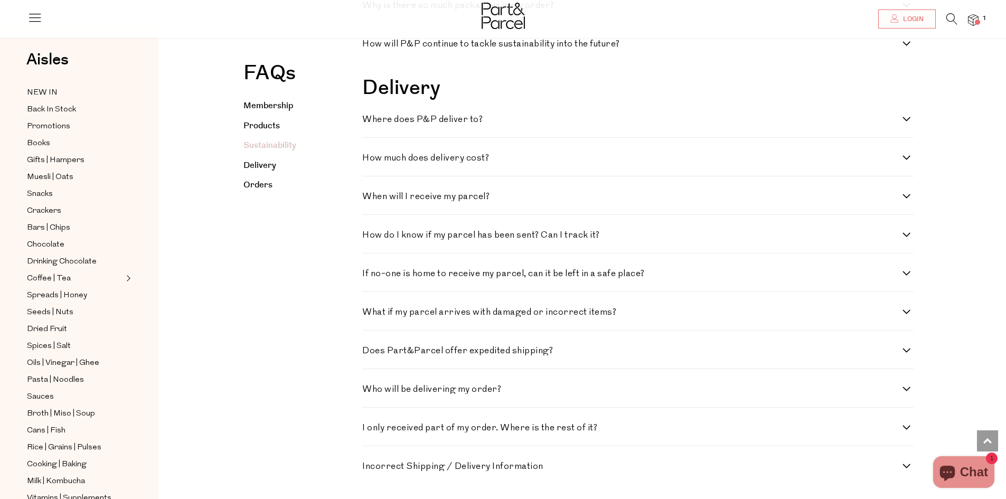
click at [479, 163] on h4 "How much does delivery cost?" at bounding box center [632, 158] width 540 height 9
click at [369, 160] on cost\? "How much does delivery cost?" at bounding box center [365, 157] width 7 height 7
checkbox cost\? "true"
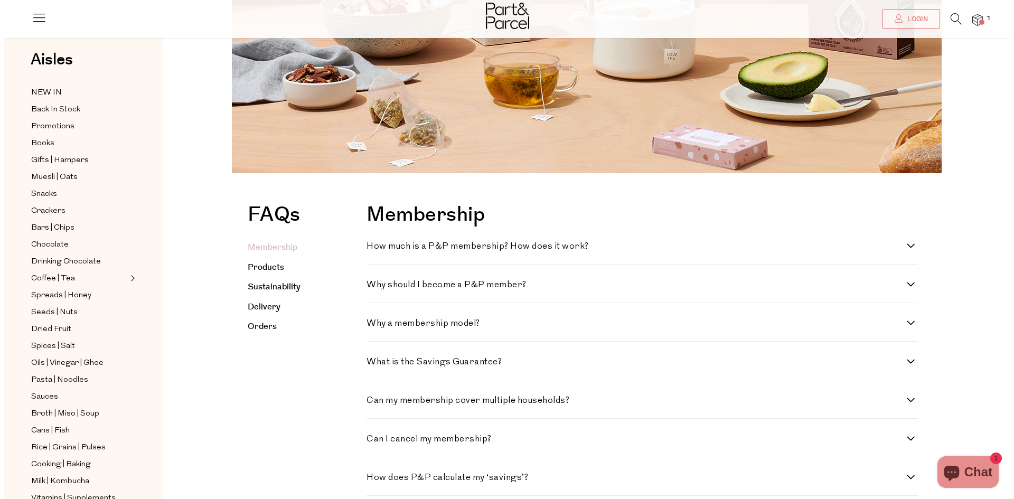
scroll to position [0, 0]
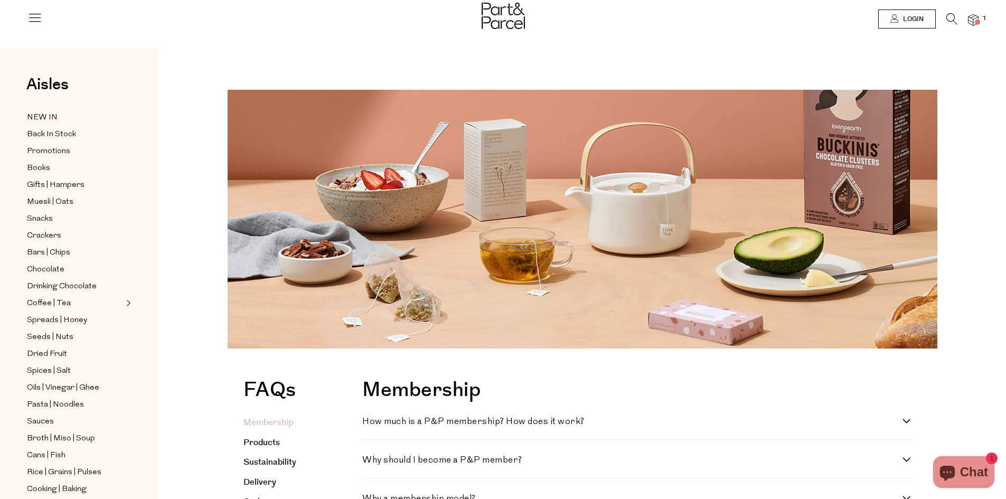
click at [952, 17] on icon at bounding box center [951, 19] width 11 height 12
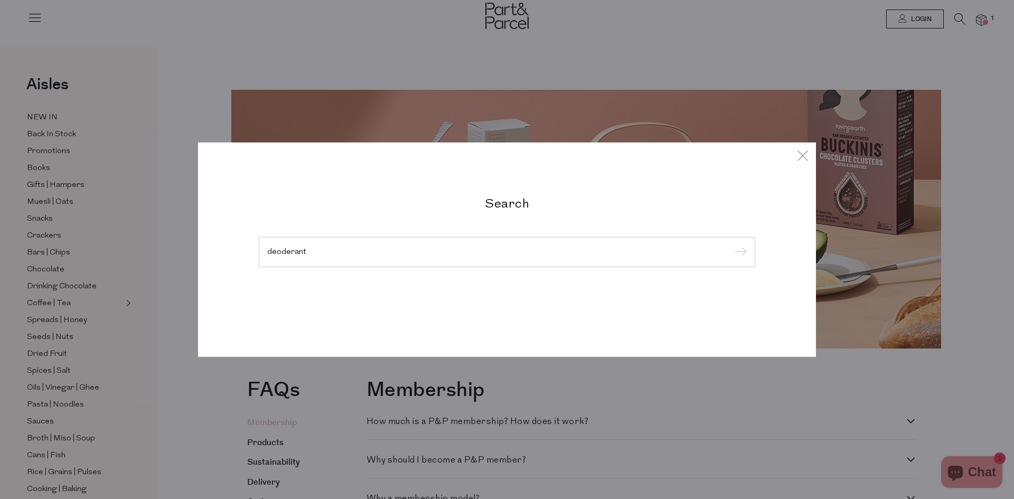
type input "deoderant"
click at [731, 244] on input "submit" at bounding box center [739, 252] width 16 height 16
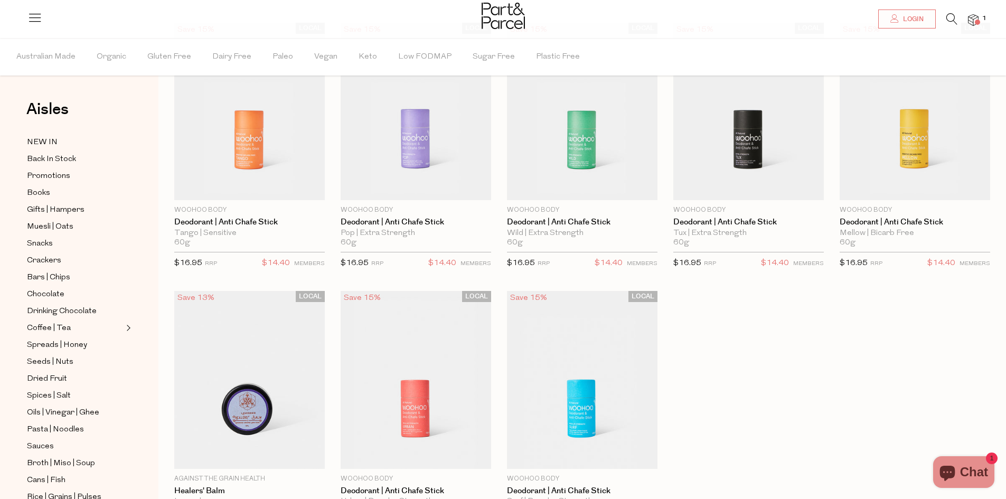
scroll to position [88, 0]
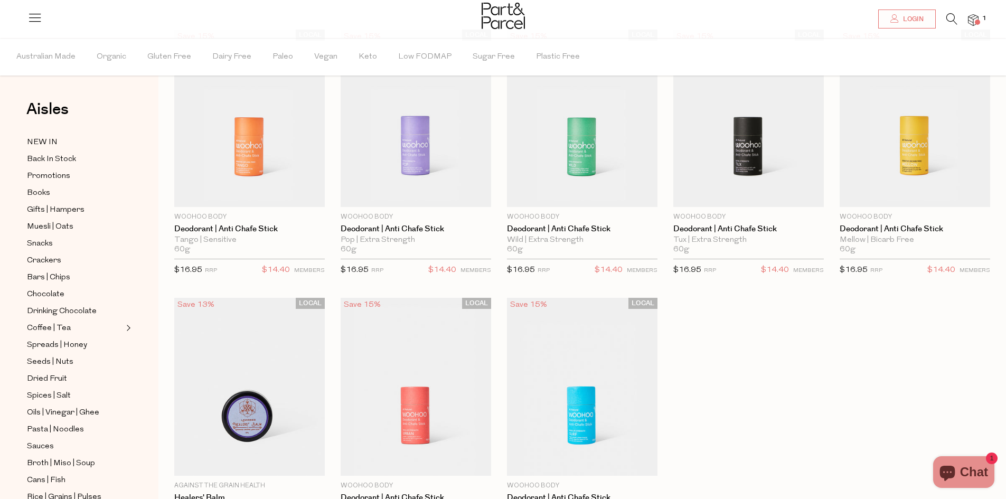
click at [512, 19] on img at bounding box center [502, 16] width 43 height 26
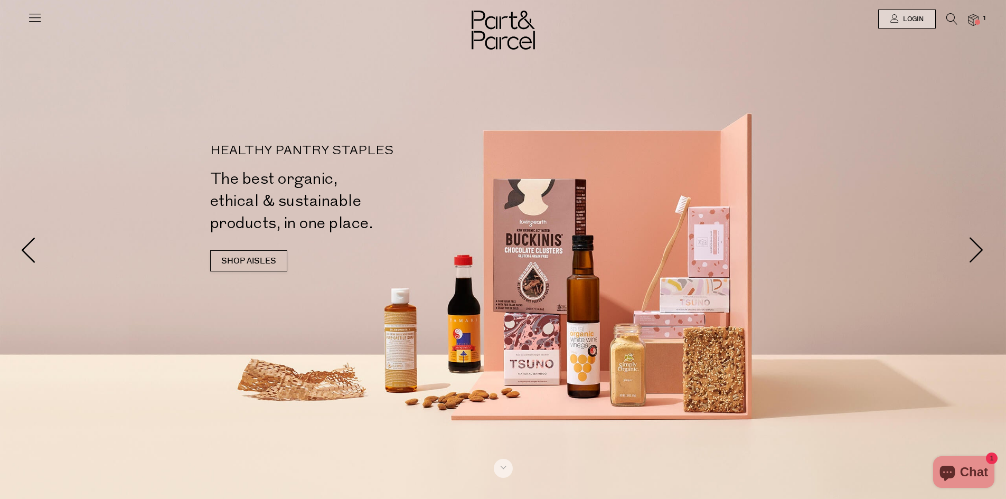
click at [514, 34] on img at bounding box center [502, 30] width 63 height 39
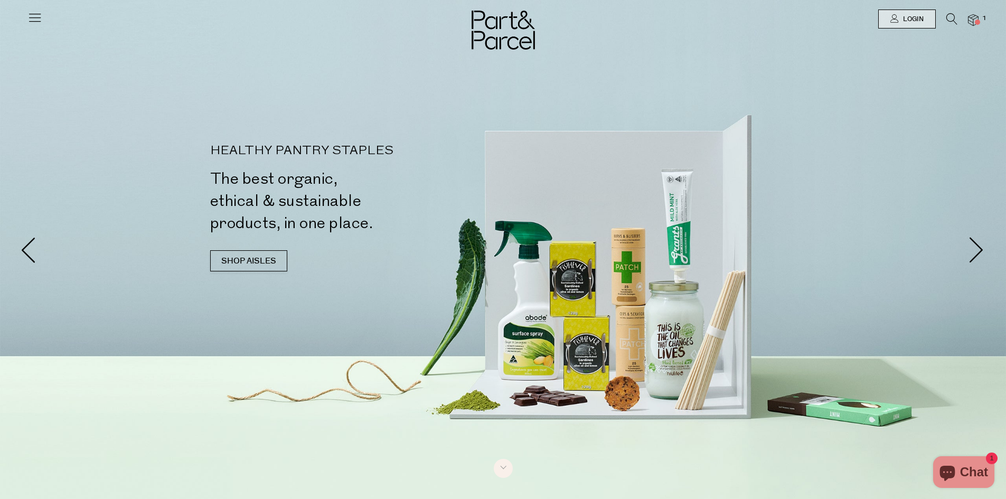
click at [39, 17] on icon at bounding box center [34, 17] width 15 height 15
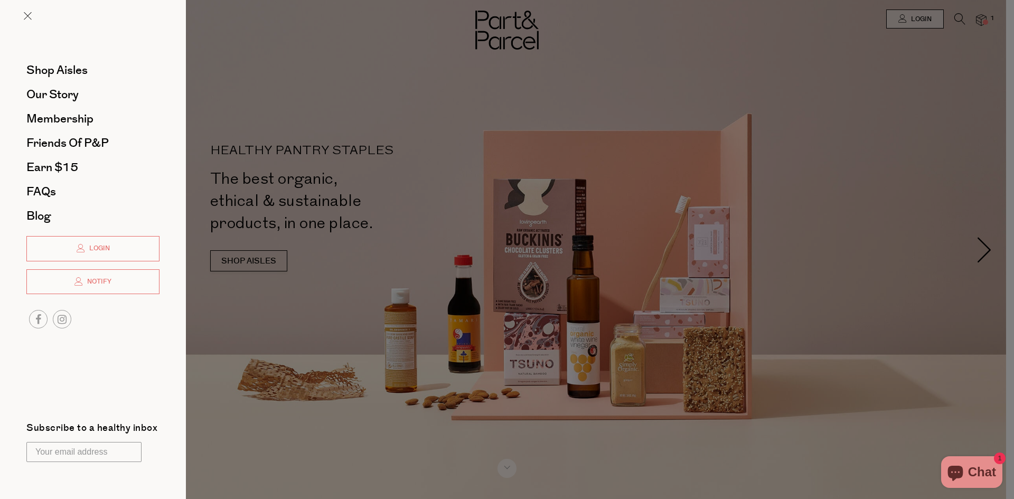
click at [290, 47] on div at bounding box center [507, 249] width 1014 height 499
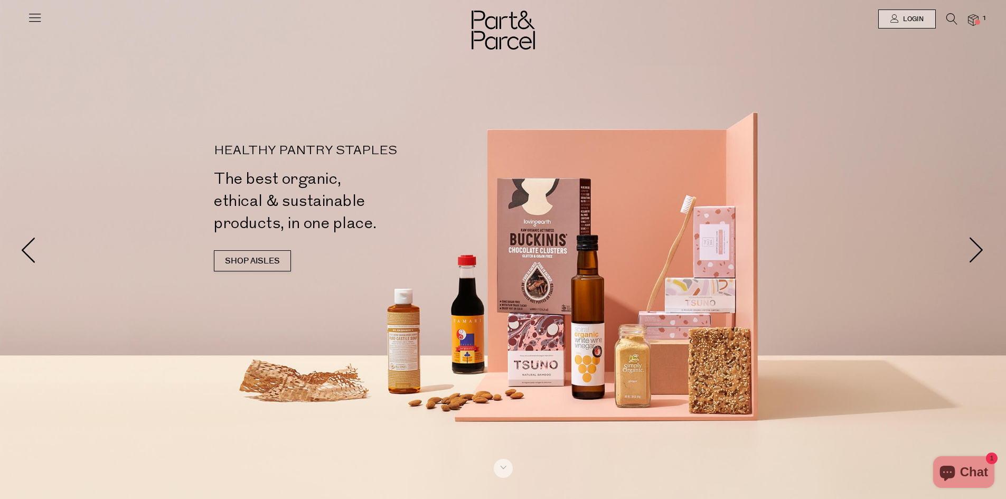
click at [944, 20] on li at bounding box center [946, 21] width 22 height 16
click at [947, 20] on icon at bounding box center [951, 19] width 11 height 12
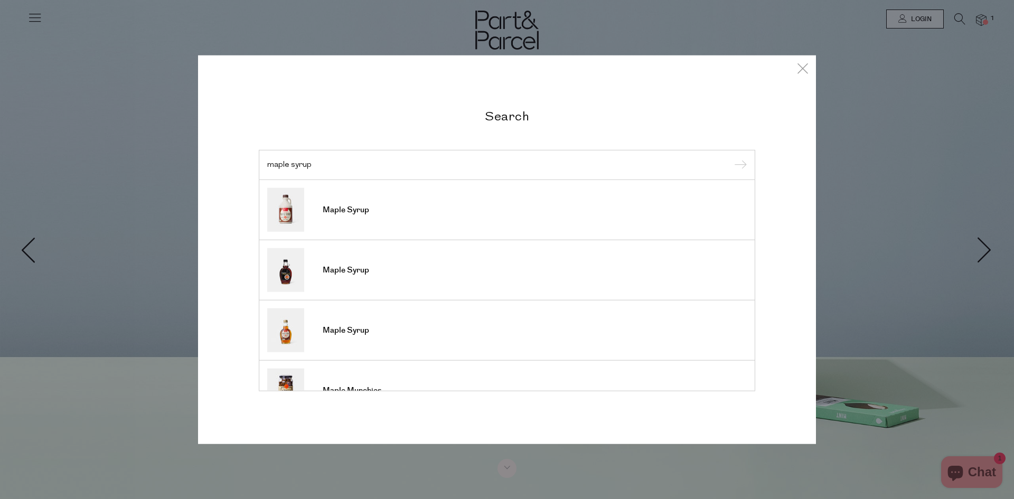
type input "maple syrup"
click at [731, 157] on input "submit" at bounding box center [739, 165] width 16 height 16
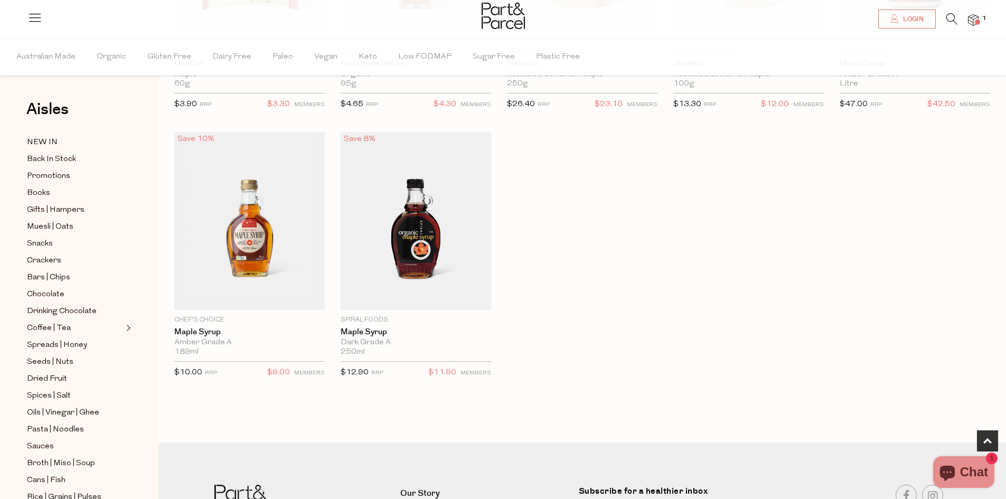
scroll to position [255, 0]
